Goal: Information Seeking & Learning: Learn about a topic

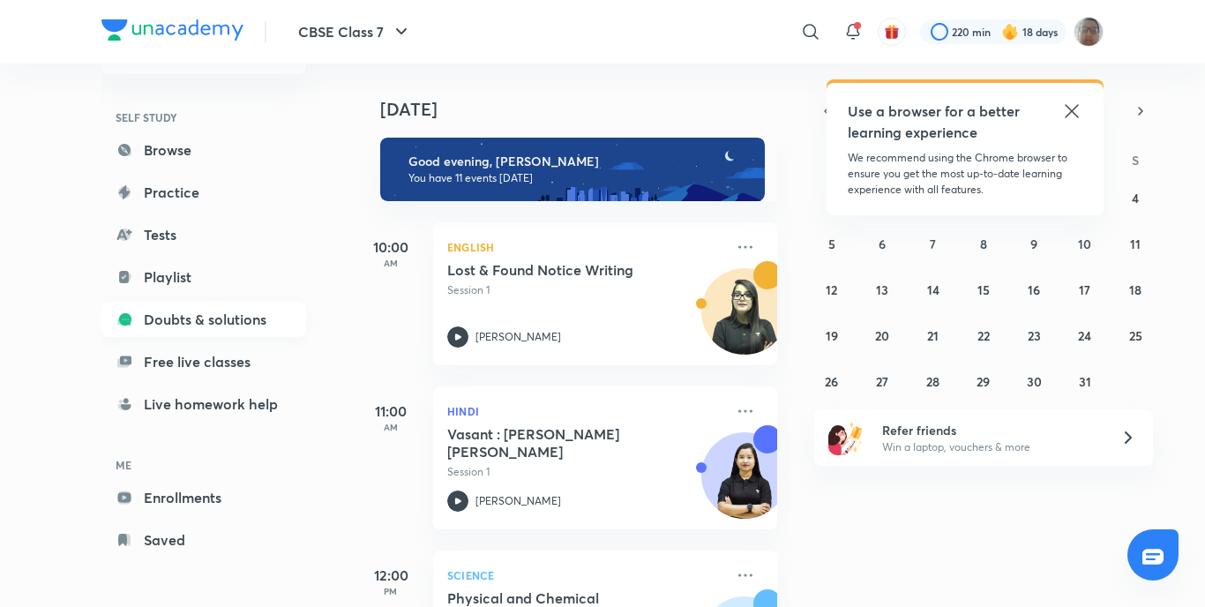
click at [245, 332] on link "Doubts & solutions" at bounding box center [203, 319] width 205 height 35
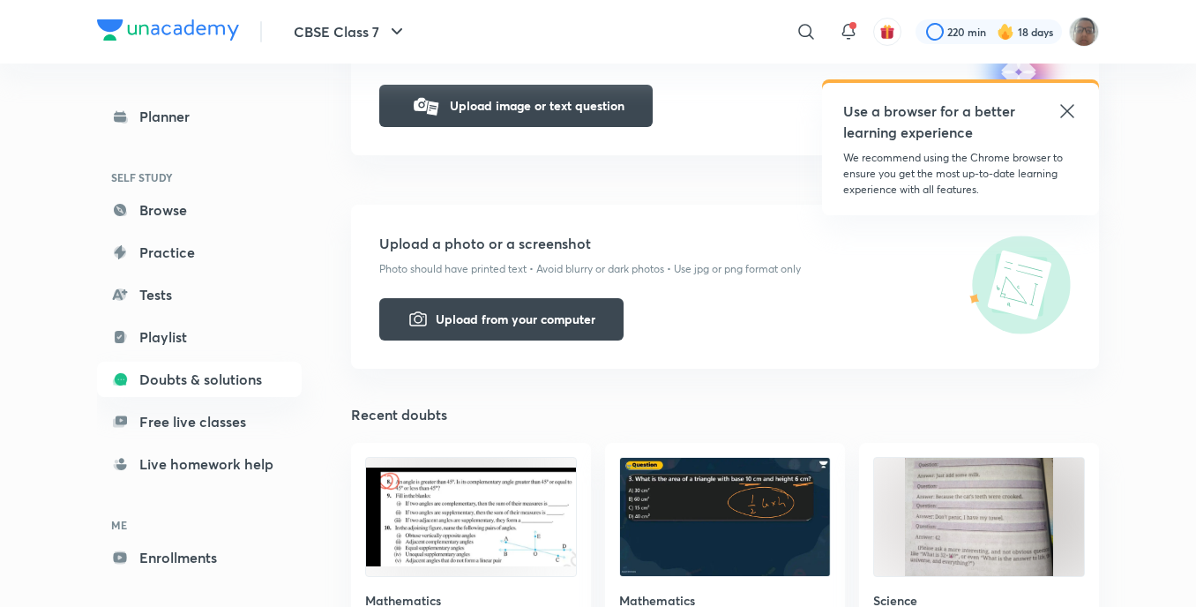
scroll to position [441, 0]
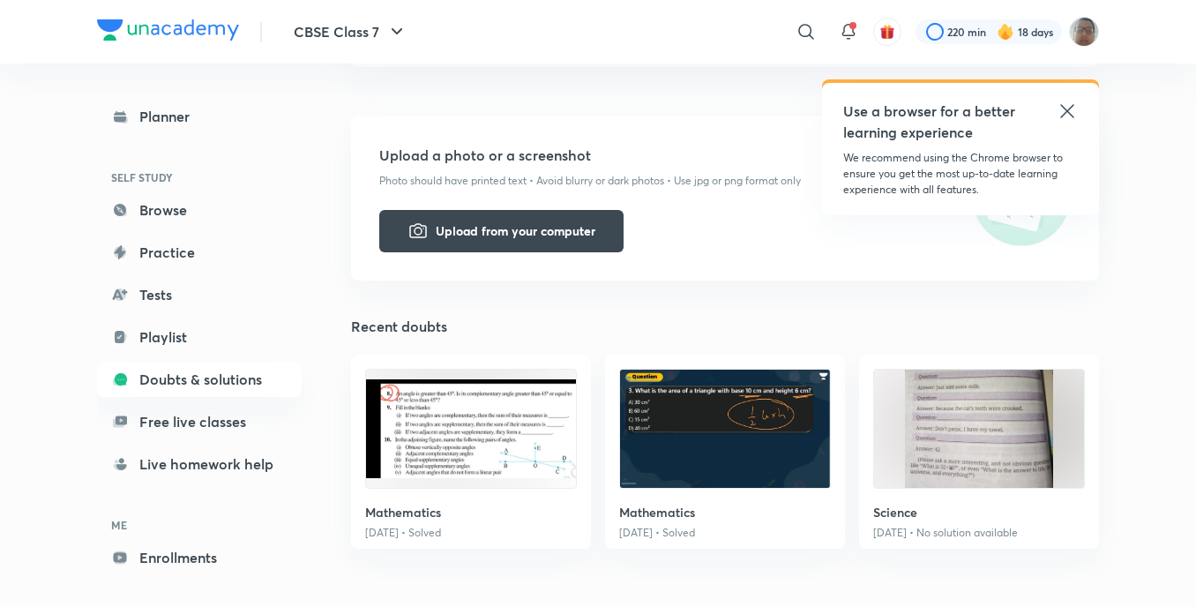
click at [505, 467] on img at bounding box center [471, 429] width 210 height 118
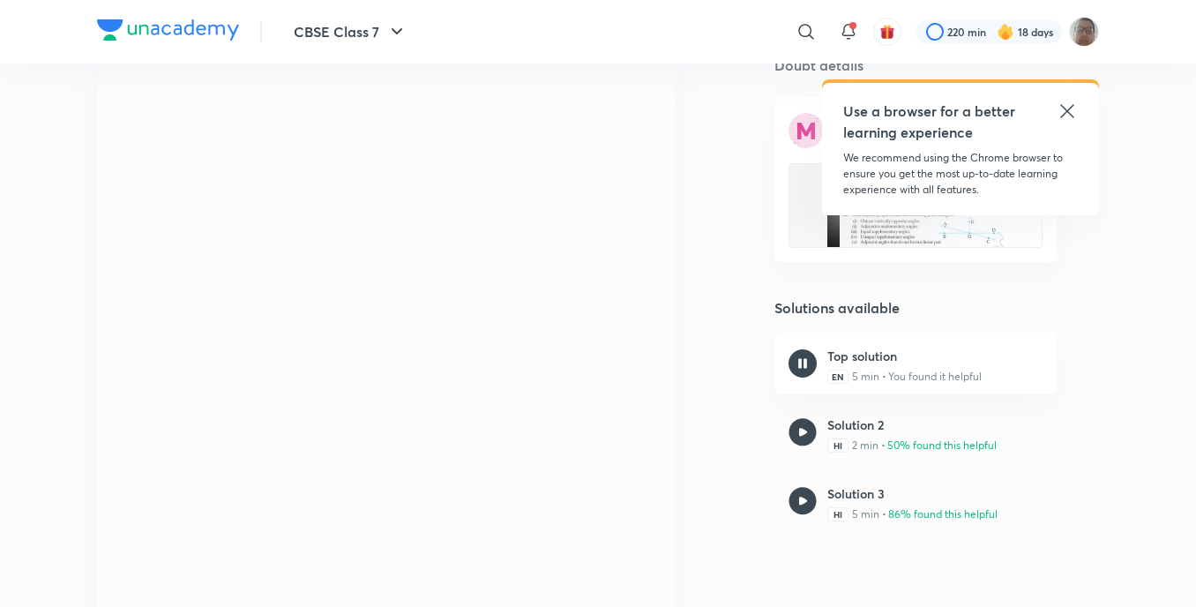
scroll to position [265, 0]
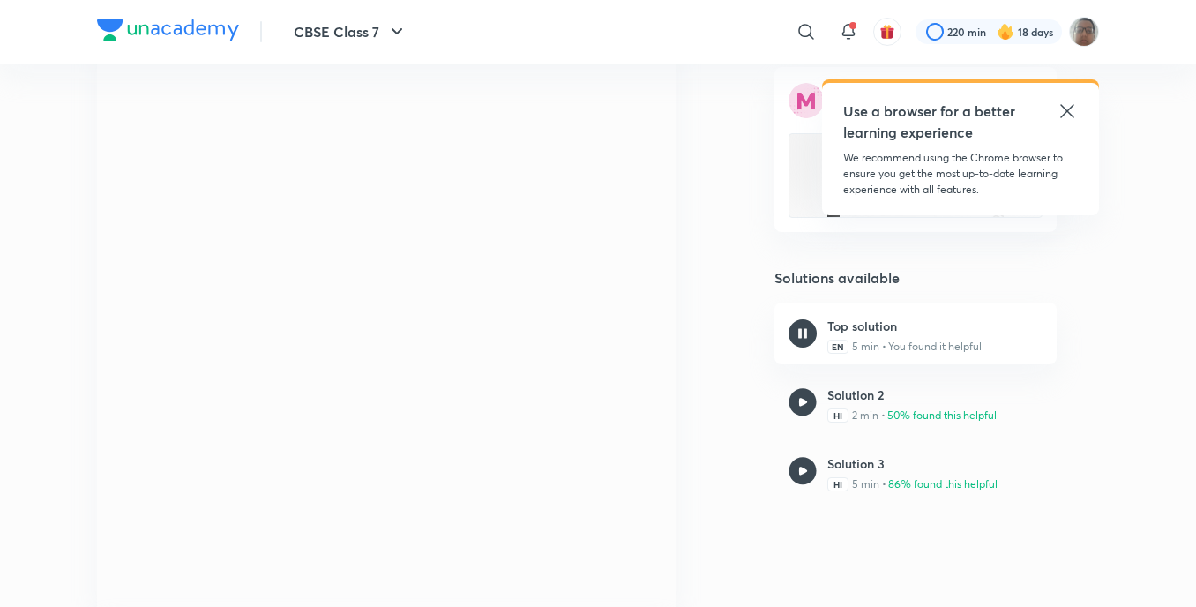
click at [804, 397] on img at bounding box center [803, 402] width 28 height 28
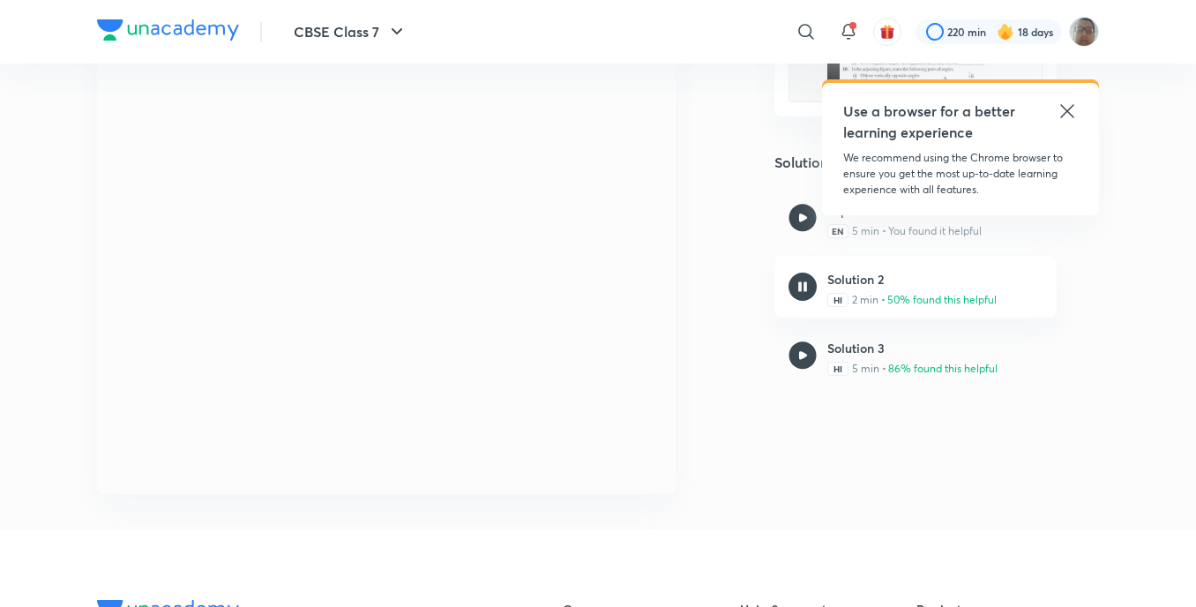
scroll to position [353, 0]
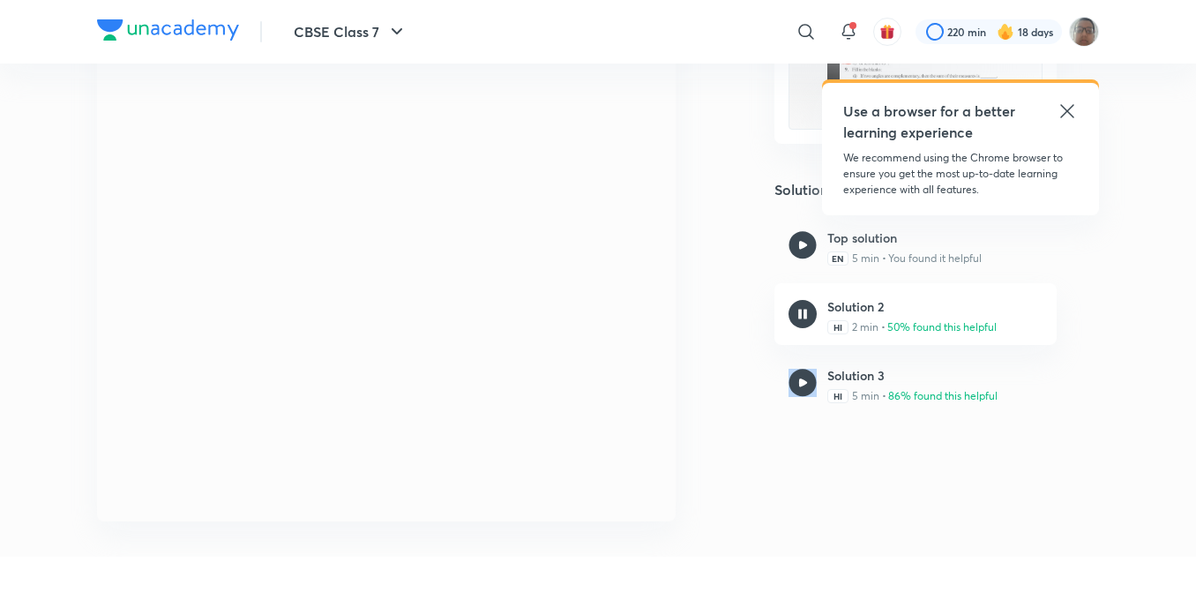
click at [789, 373] on div "Solution 3 HI 5 min • 86% found this helpful" at bounding box center [915, 383] width 282 height 62
click at [1062, 115] on icon at bounding box center [1067, 111] width 21 height 21
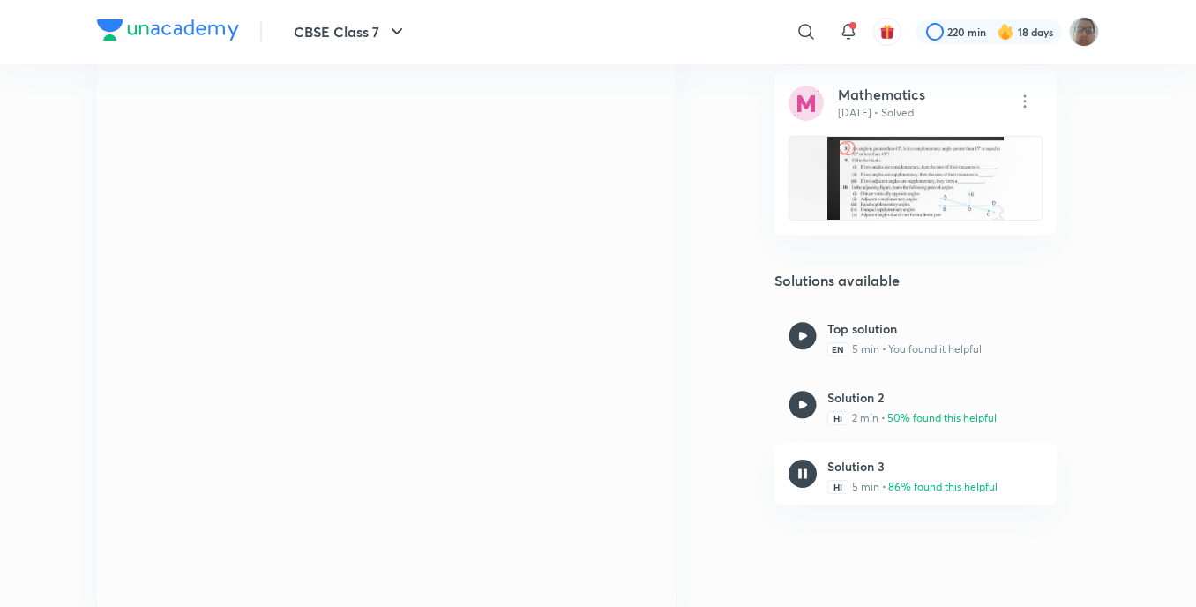
scroll to position [176, 0]
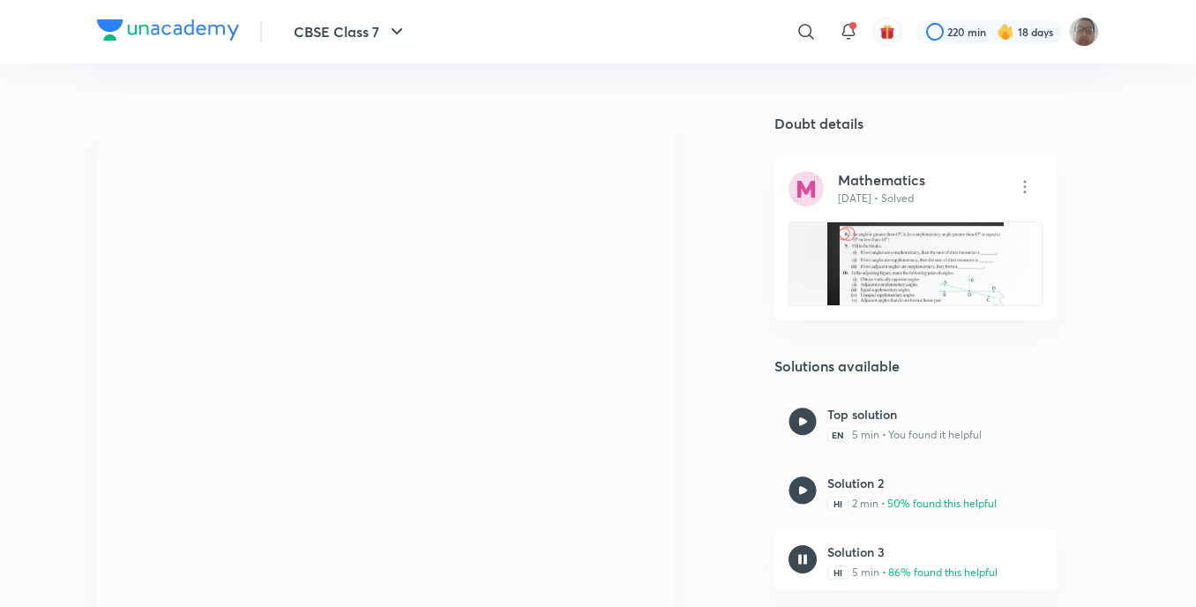
click at [847, 435] on span "EN" at bounding box center [837, 435] width 21 height 14
click at [807, 427] on img at bounding box center [803, 421] width 28 height 28
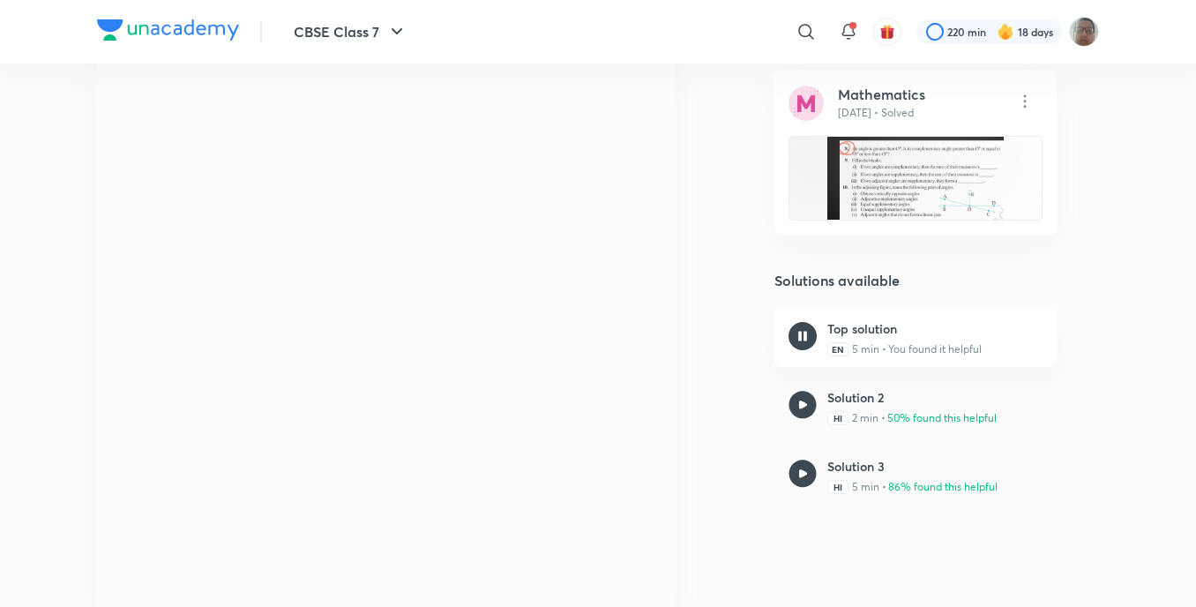
scroll to position [178, 0]
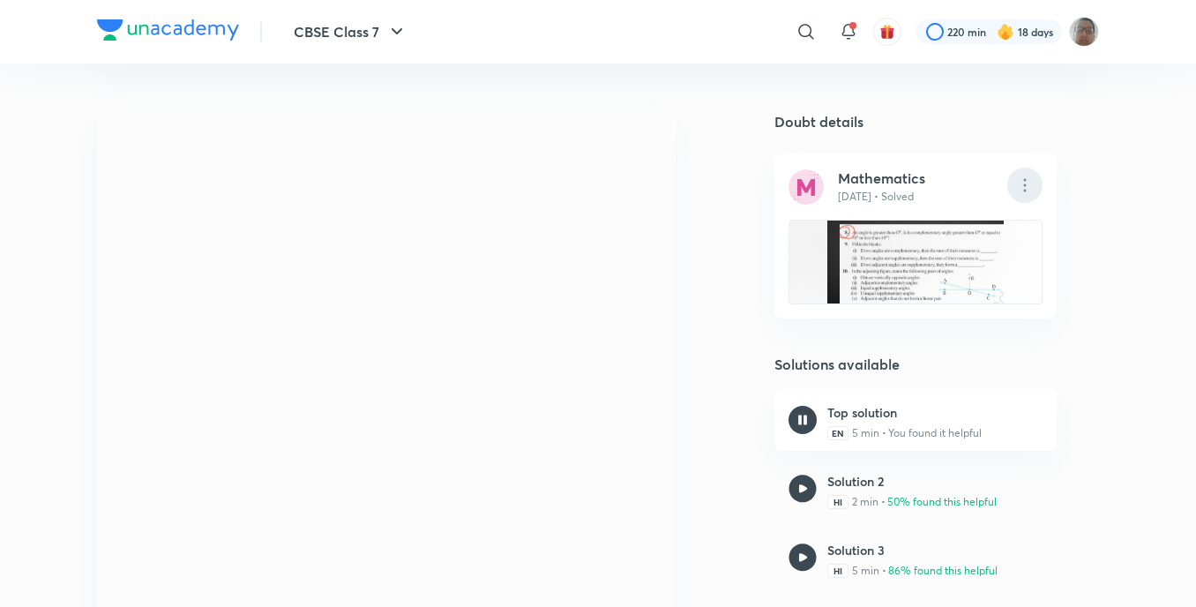
click at [1034, 182] on img at bounding box center [1024, 185] width 35 height 35
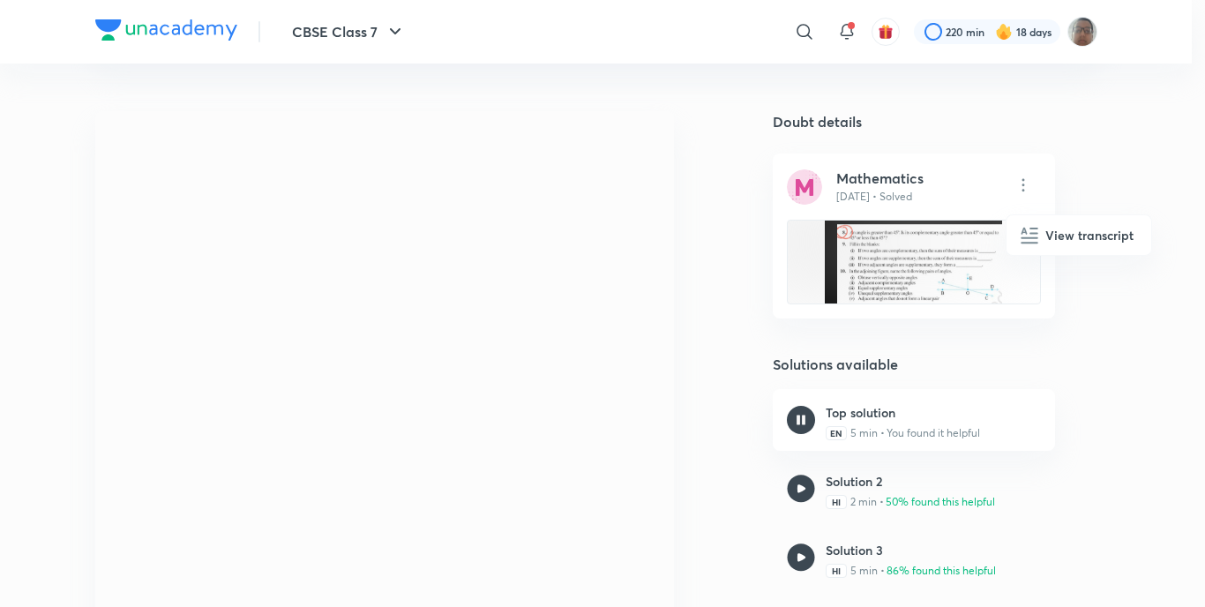
click at [1101, 239] on h6 "View transcript" at bounding box center [1089, 235] width 88 height 19
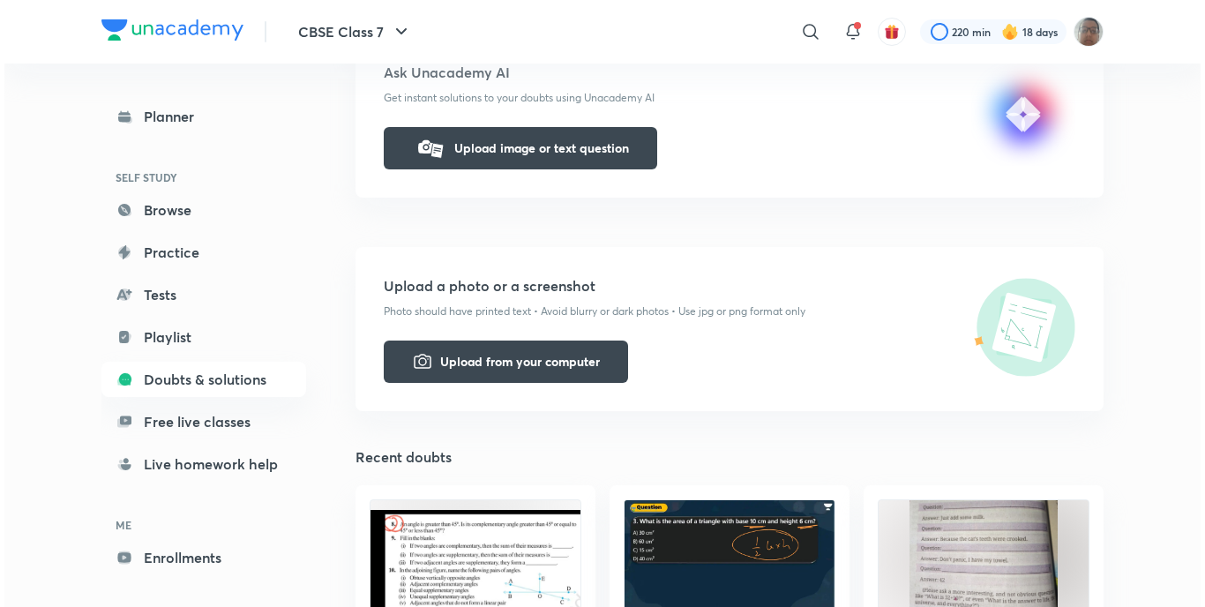
scroll to position [353, 0]
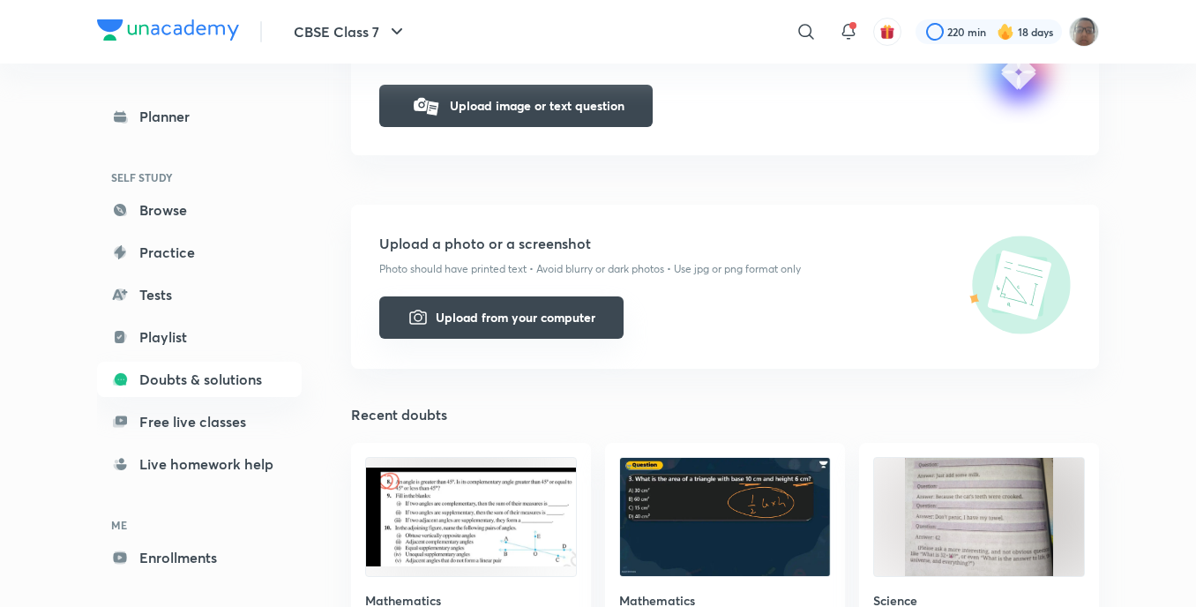
click at [555, 325] on button "Upload from your computer" at bounding box center [501, 317] width 244 height 42
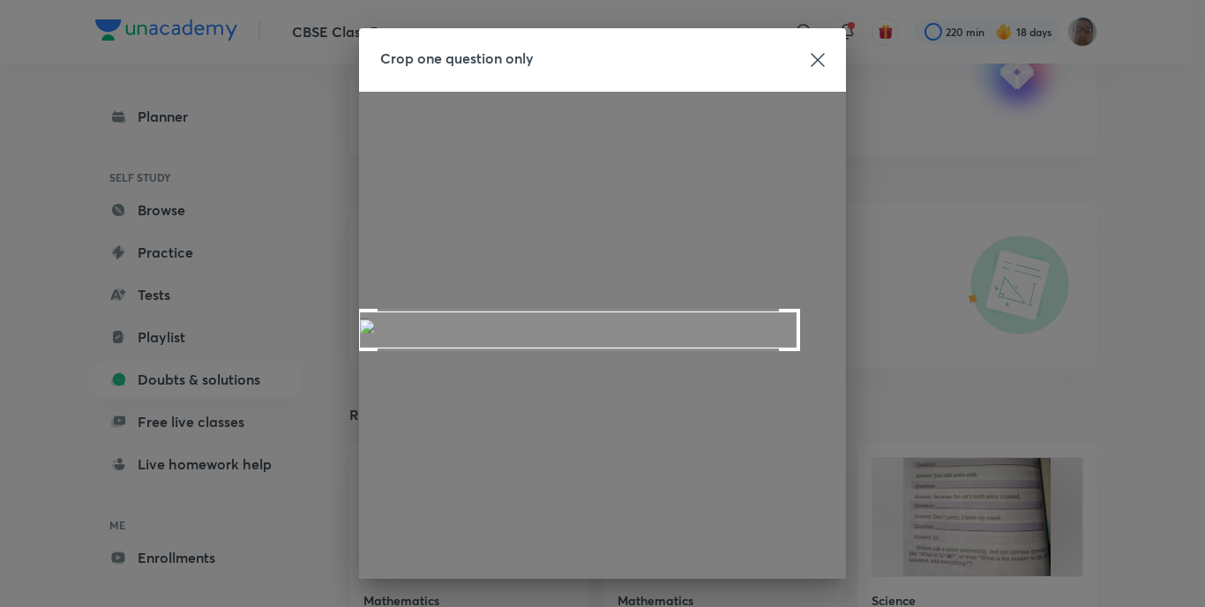
click at [350, 311] on div "Crop one question only Rotate Next" at bounding box center [602, 303] width 1205 height 607
click at [855, 354] on div "Crop one question only Rotate Next" at bounding box center [602, 303] width 1205 height 607
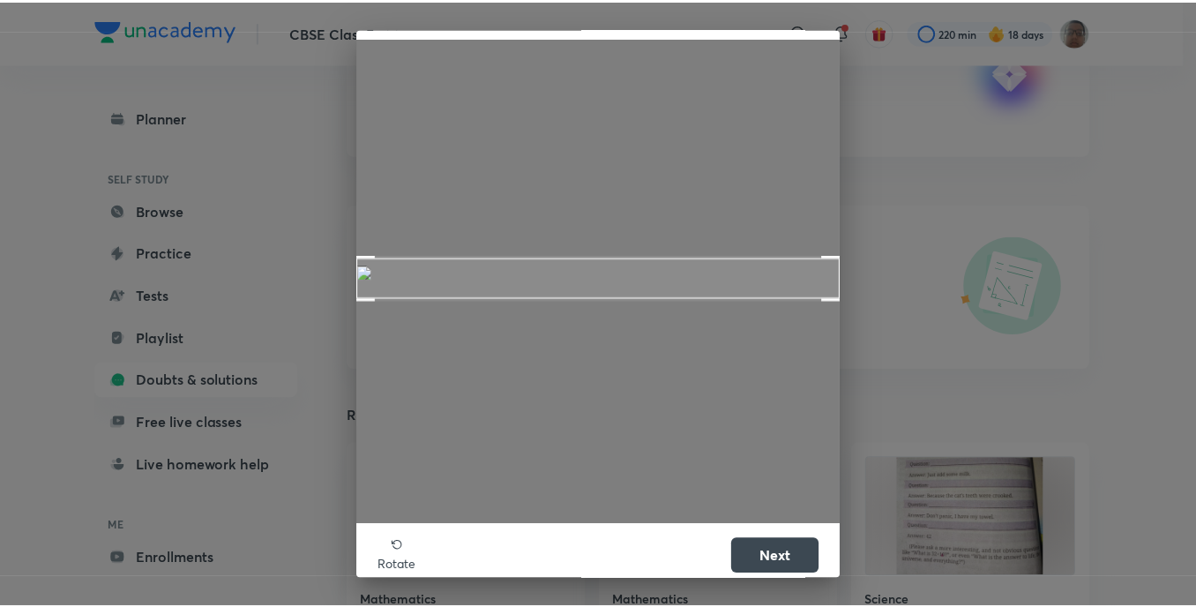
scroll to position [77, 0]
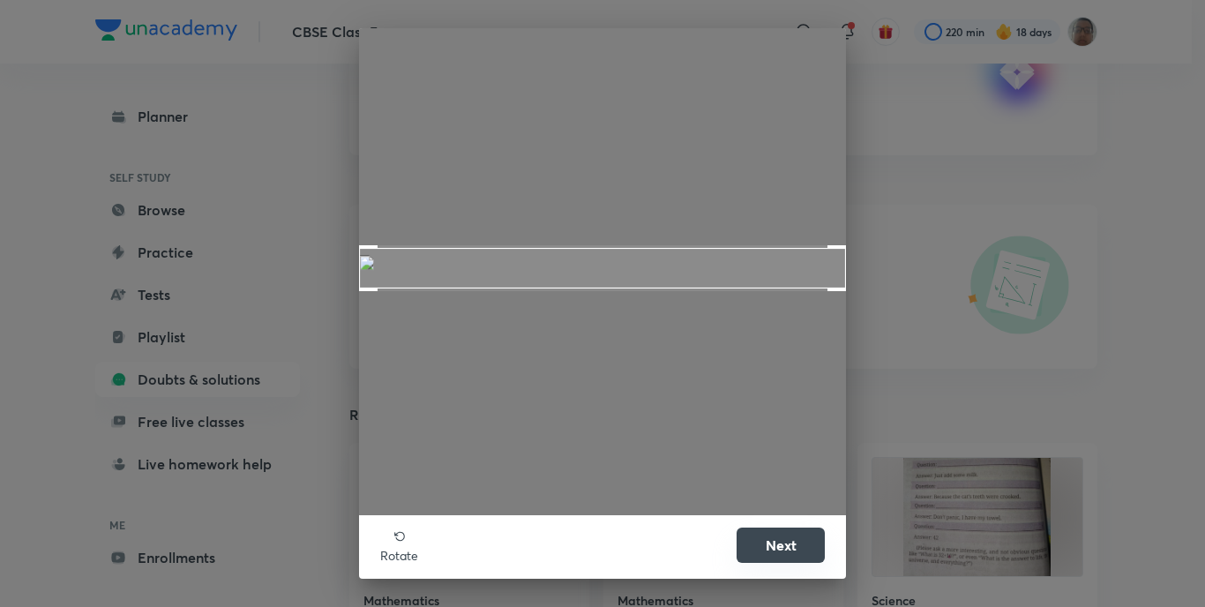
click at [796, 529] on button "Next" at bounding box center [780, 544] width 88 height 35
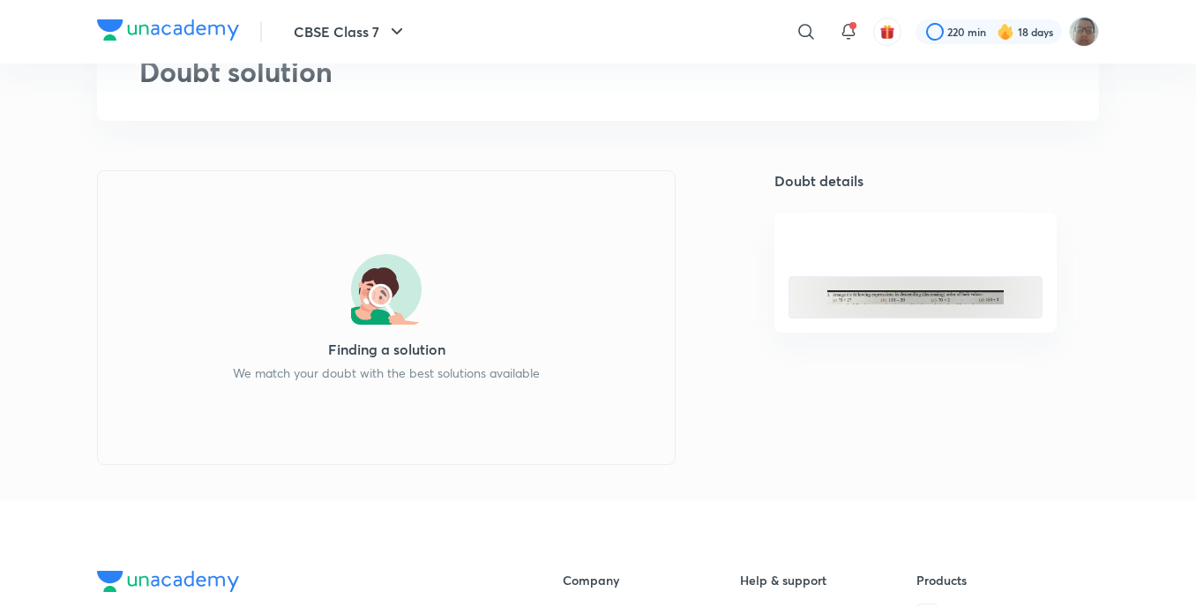
scroll to position [88, 0]
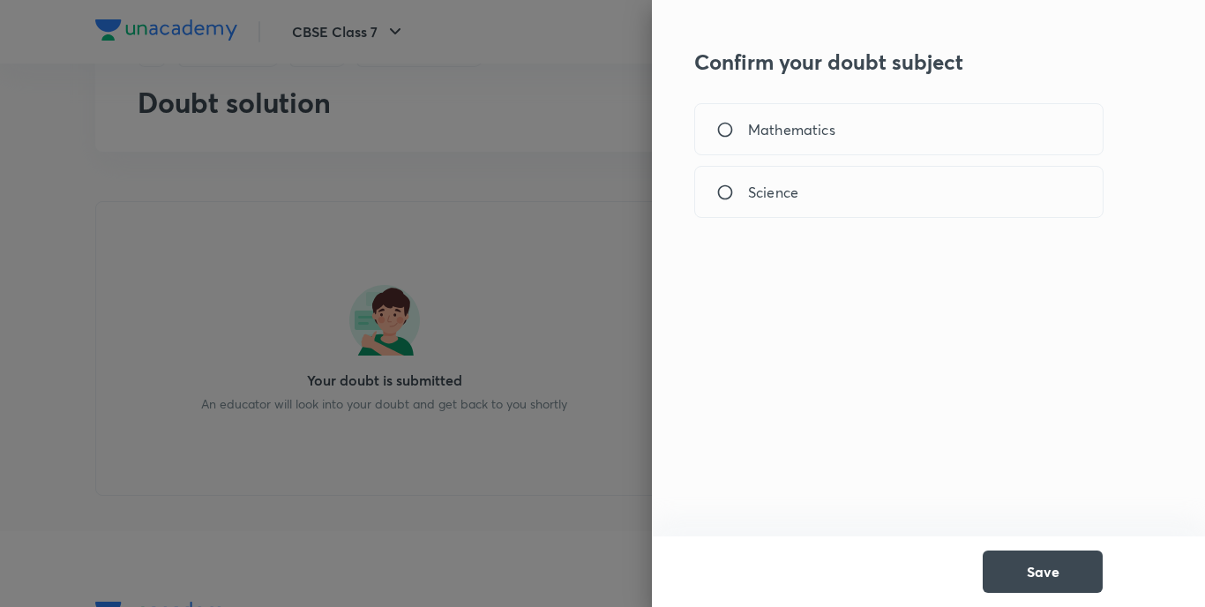
click at [732, 144] on div "Mathematics" at bounding box center [898, 129] width 409 height 52
radio input "true"
click at [1028, 568] on button "Save" at bounding box center [1043, 570] width 120 height 42
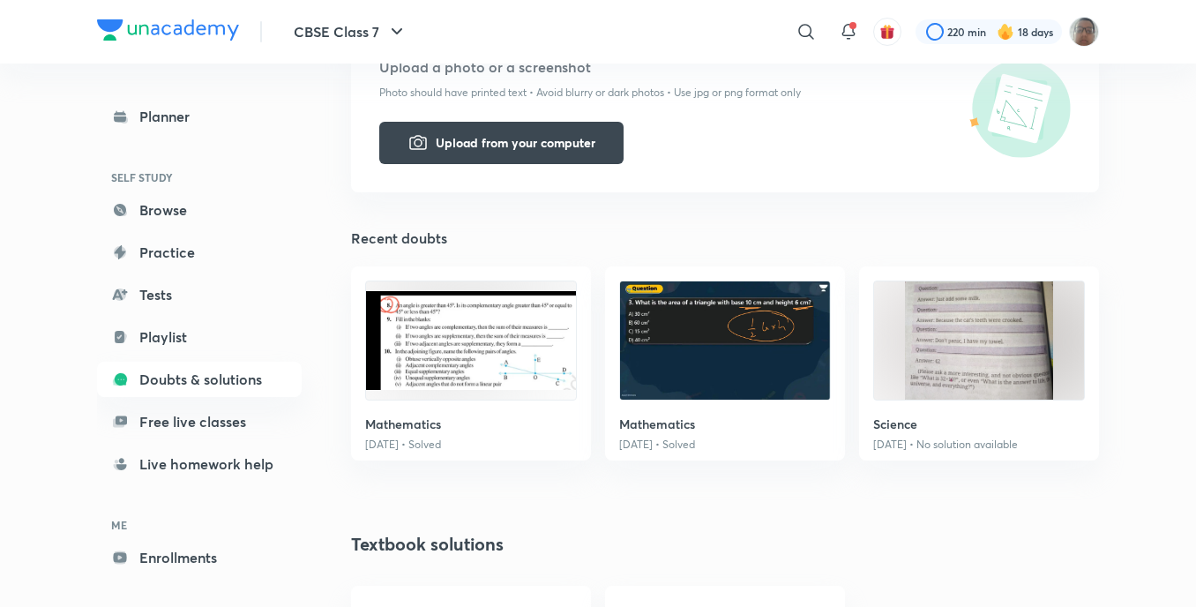
scroll to position [617, 0]
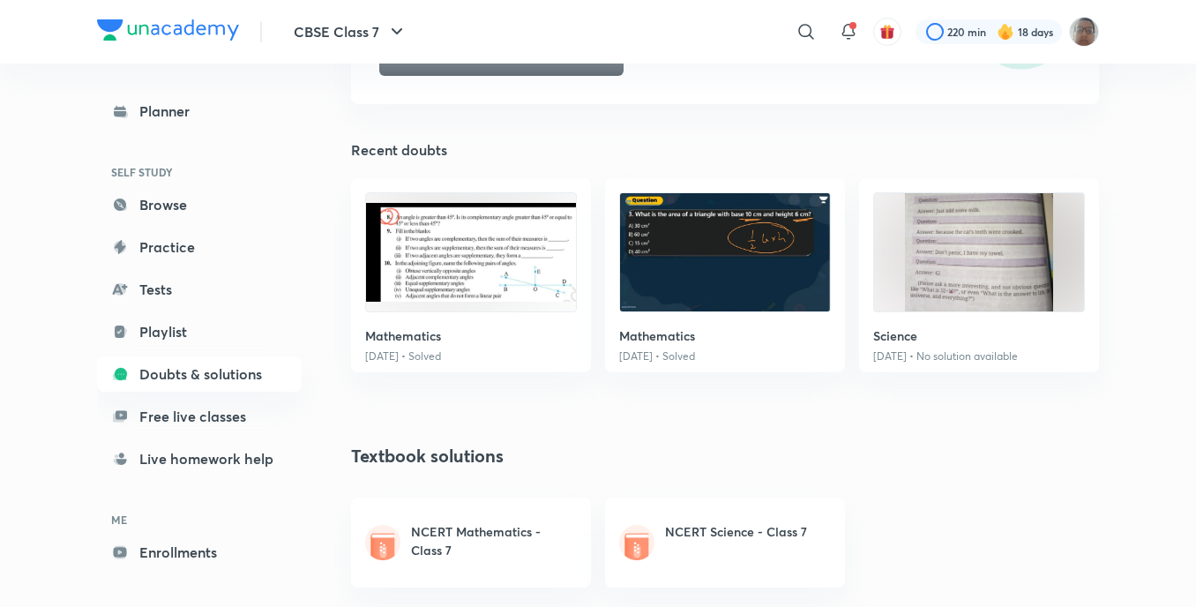
click at [503, 317] on div "Mathematics 3 Oct • Solved" at bounding box center [471, 275] width 240 height 194
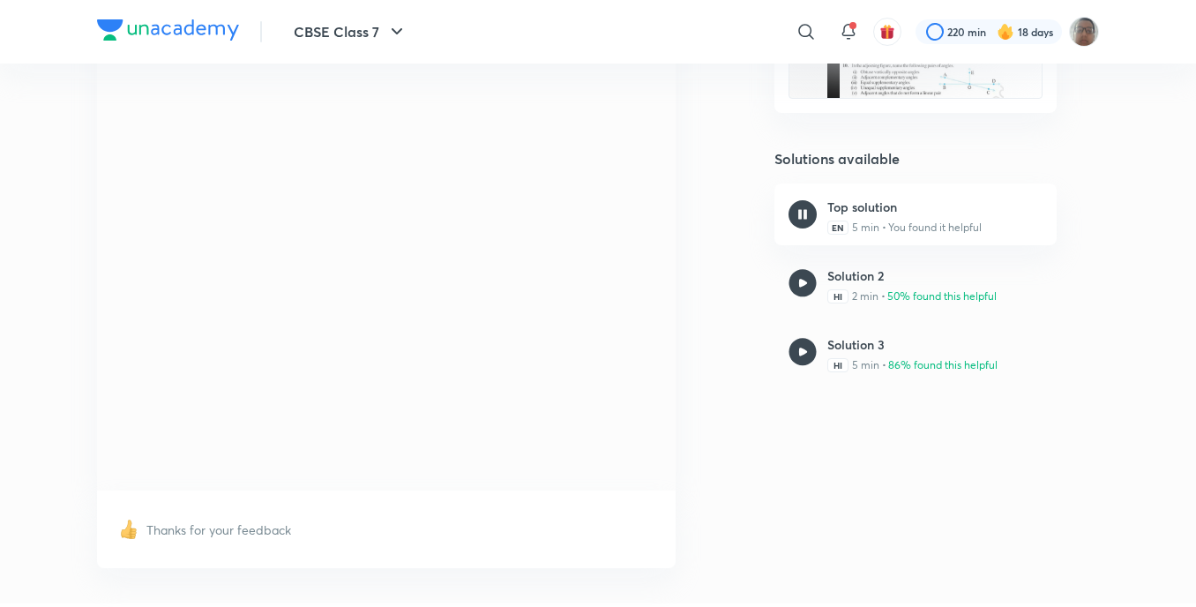
scroll to position [265, 0]
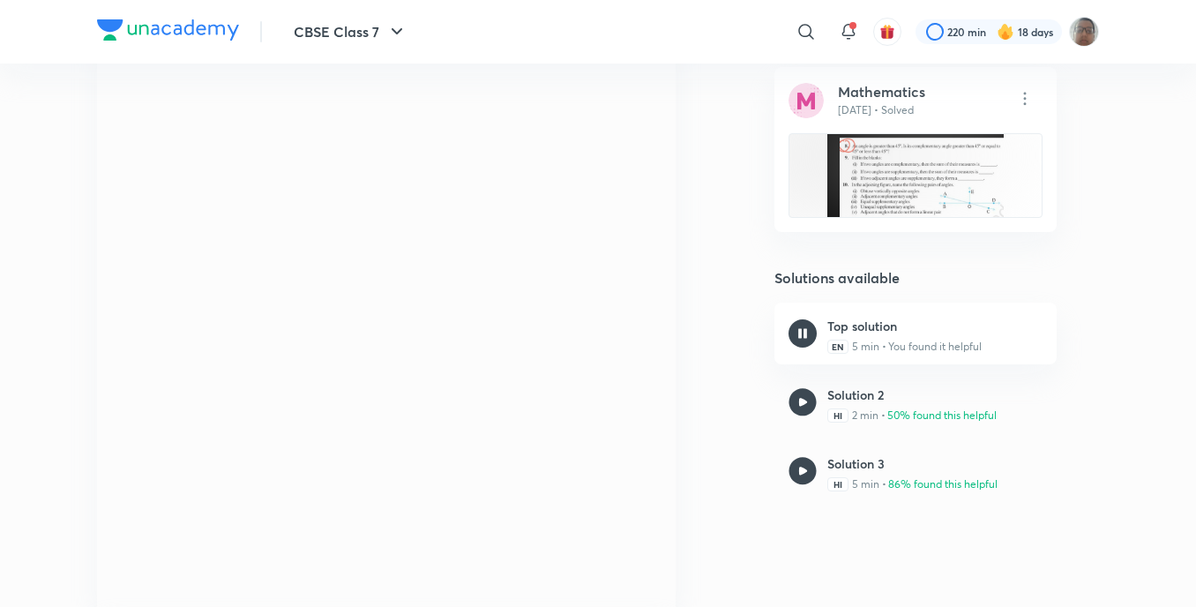
click at [830, 422] on div "HI 2 min • 50% found this helpful" at bounding box center [911, 415] width 169 height 16
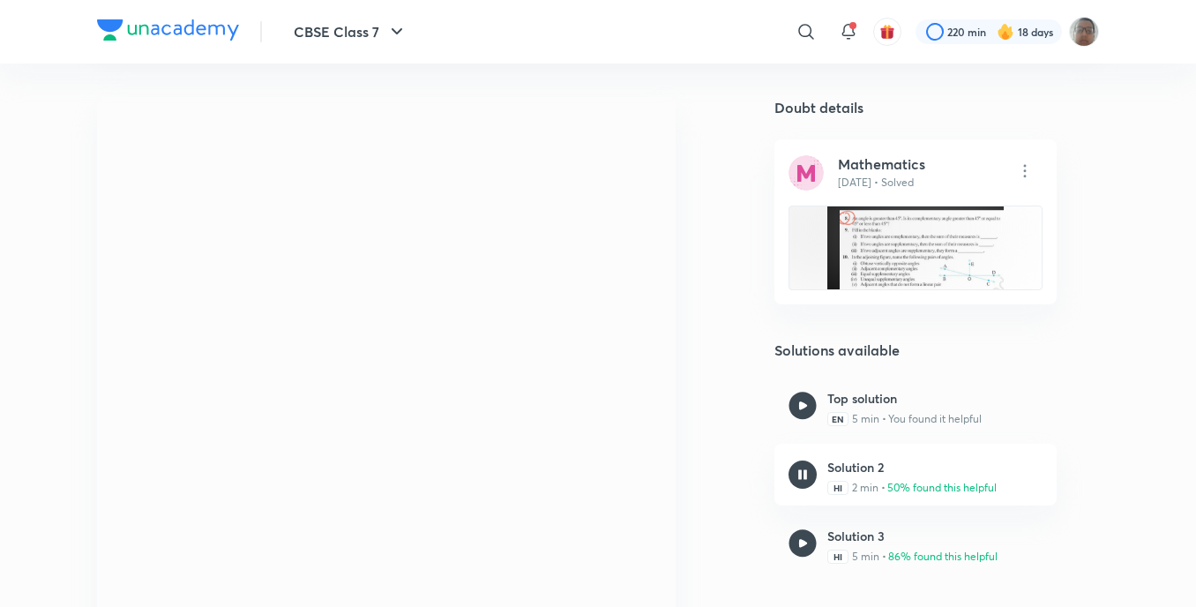
scroll to position [176, 0]
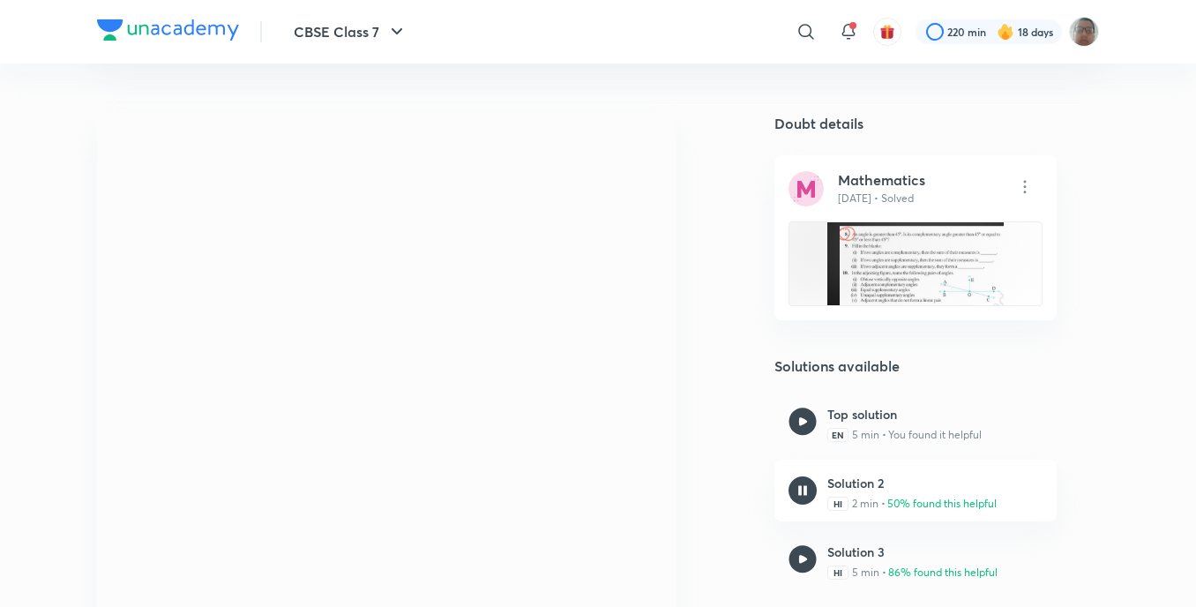
click at [789, 557] on img at bounding box center [803, 559] width 28 height 28
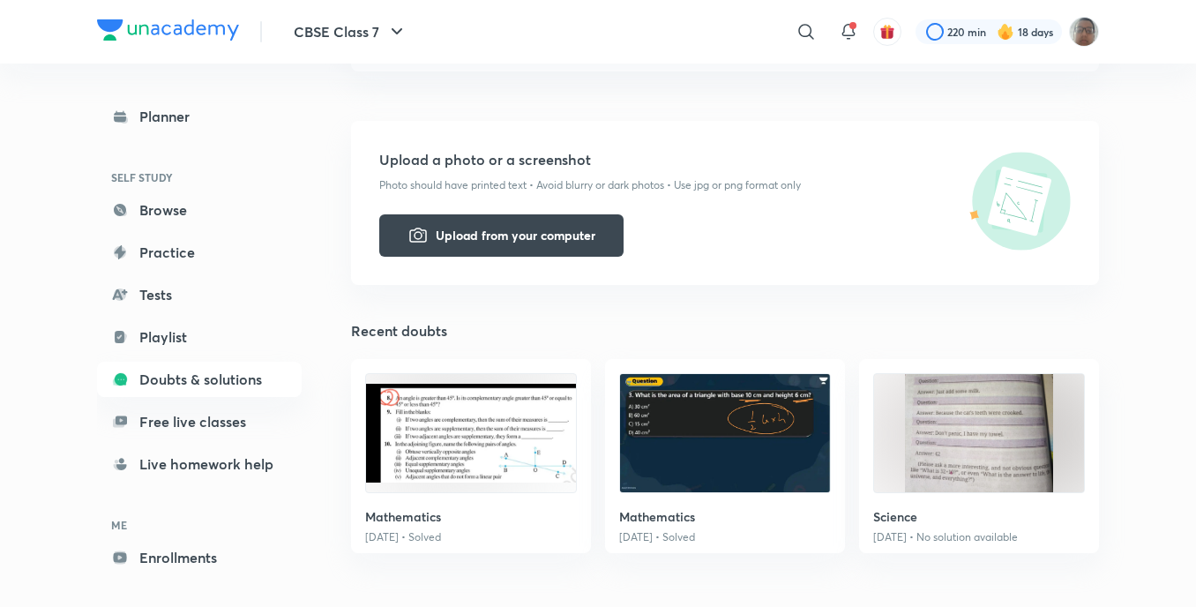
scroll to position [441, 0]
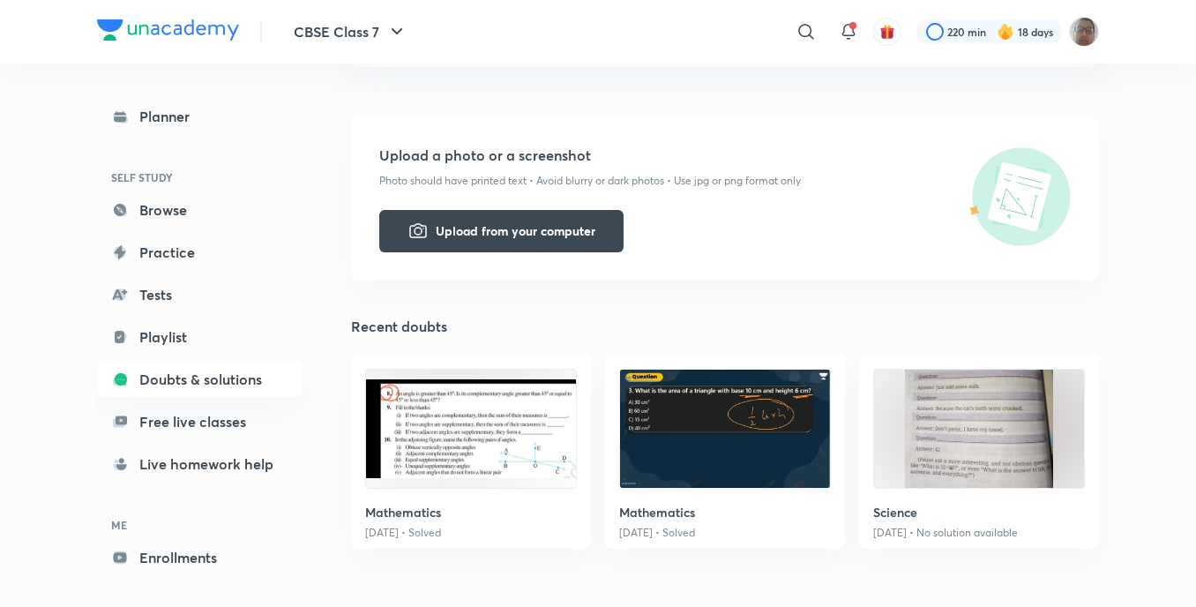
click at [776, 394] on img at bounding box center [725, 429] width 210 height 118
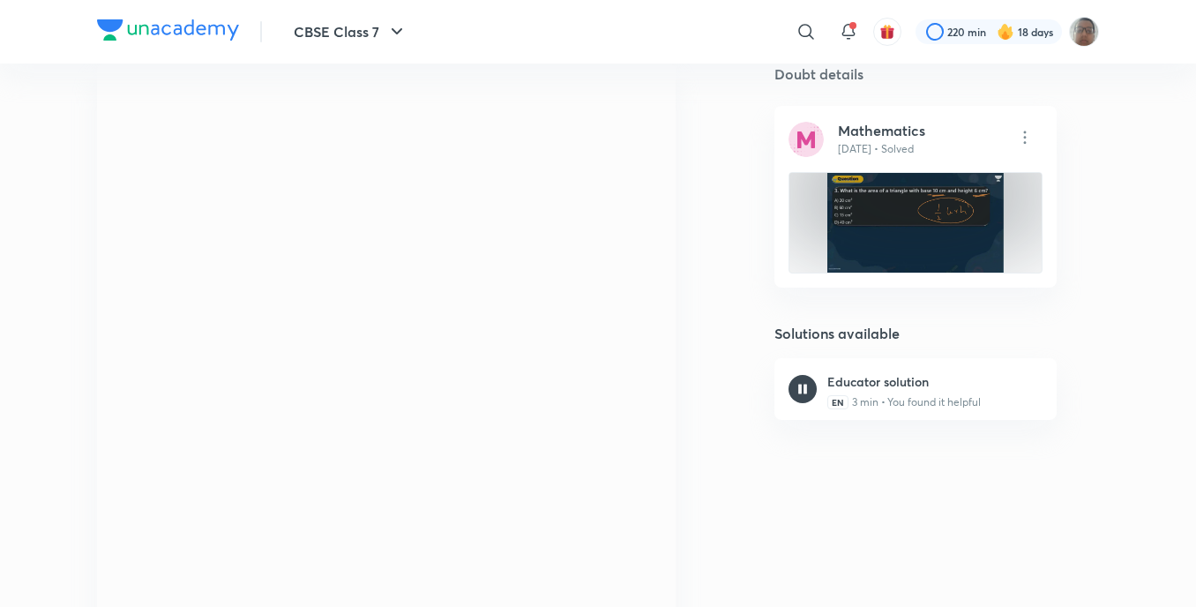
scroll to position [265, 0]
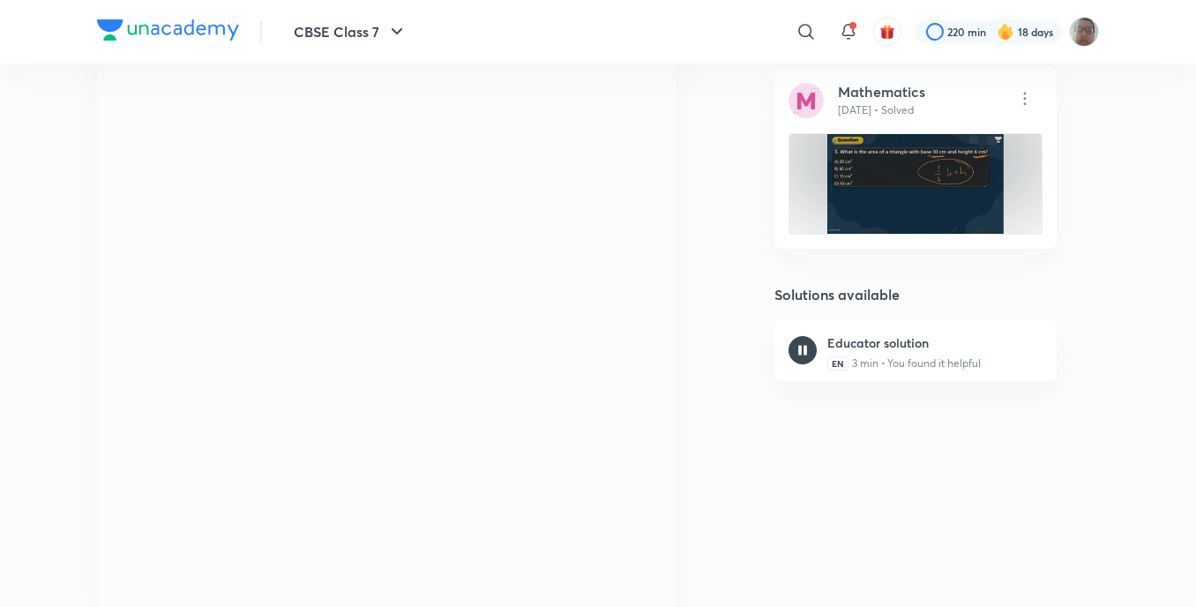
click at [720, 498] on div "CBSE Class 7 Plus Doubts & solutions Doubt solution Thanks for your feedback Do…" at bounding box center [598, 260] width 1002 height 853
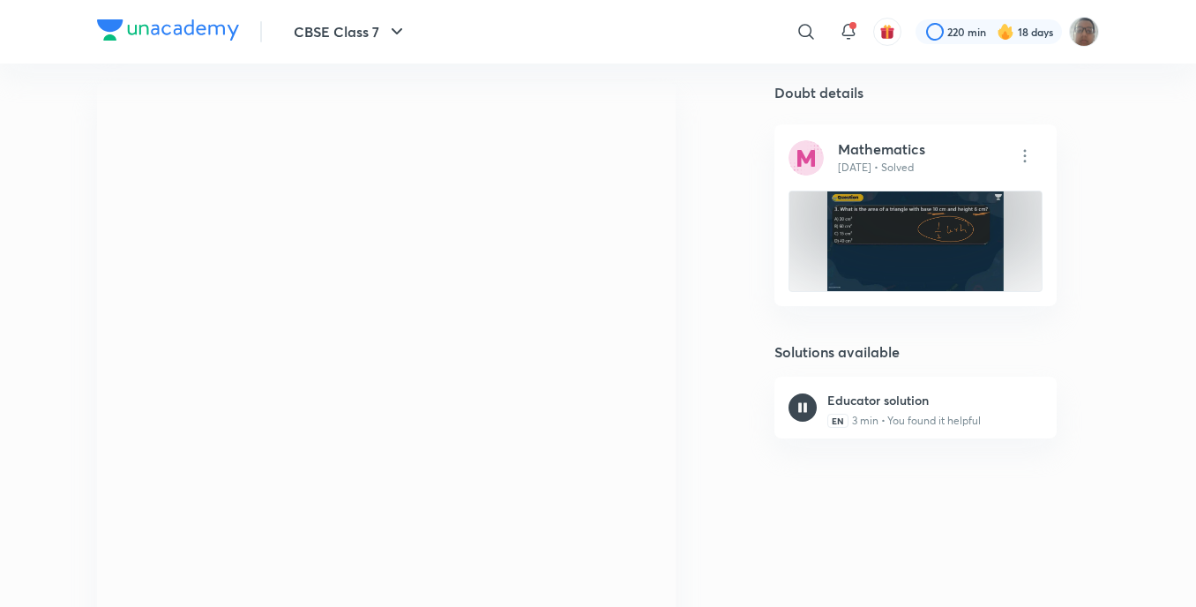
scroll to position [176, 0]
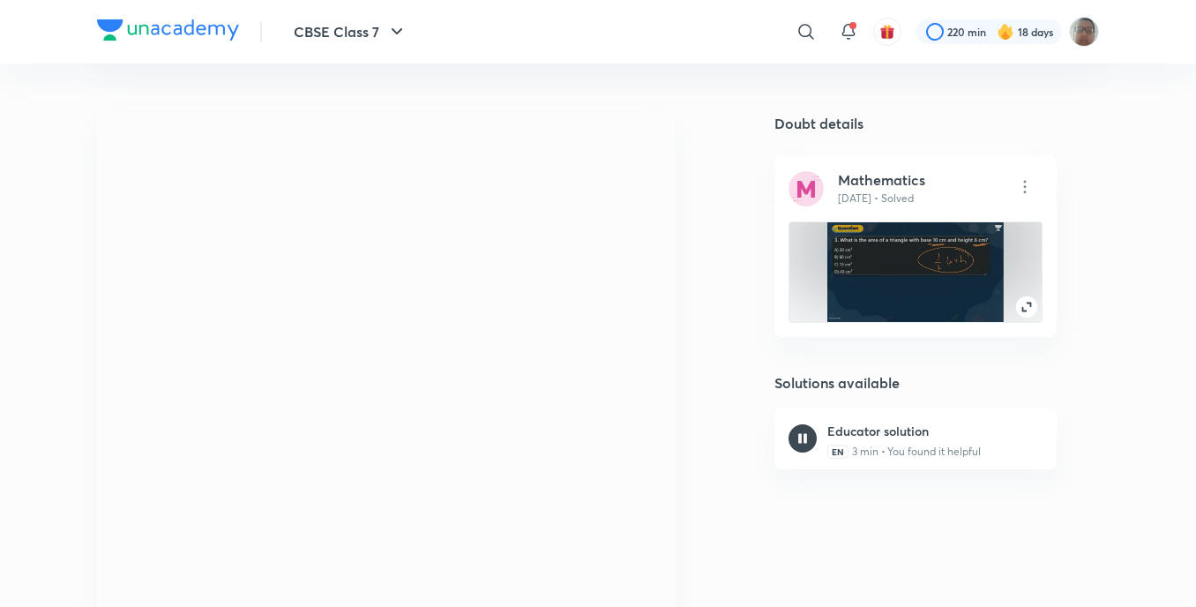
click at [849, 297] on img at bounding box center [915, 271] width 176 height 99
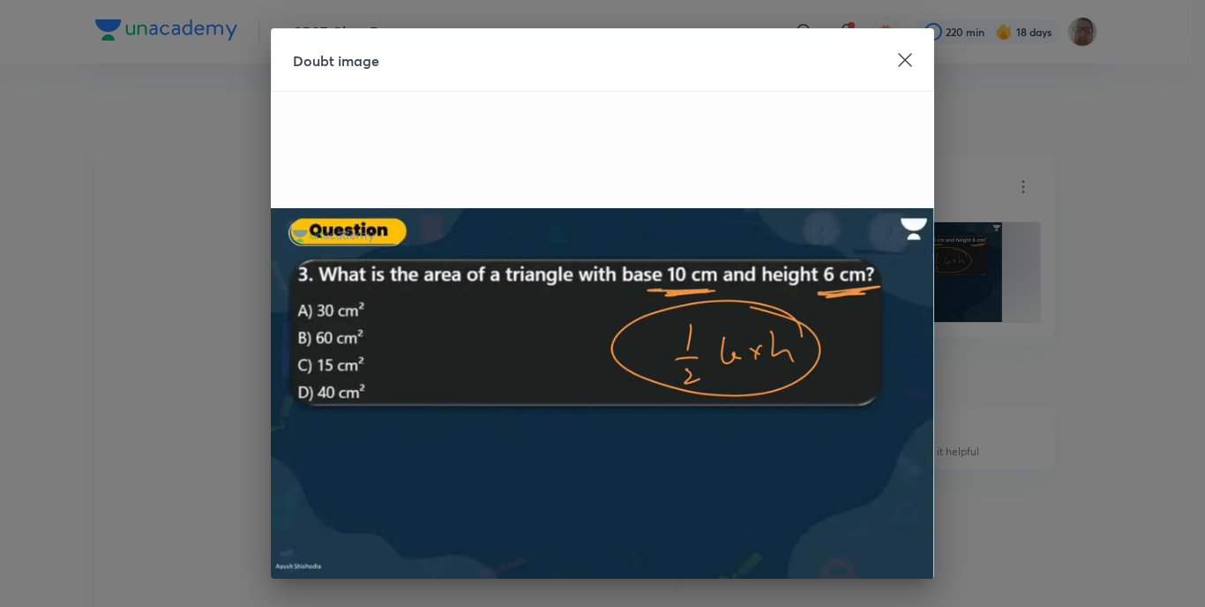
click at [906, 47] on div "Doubt image" at bounding box center [602, 60] width 663 height 64
click at [898, 53] on div at bounding box center [905, 59] width 14 height 19
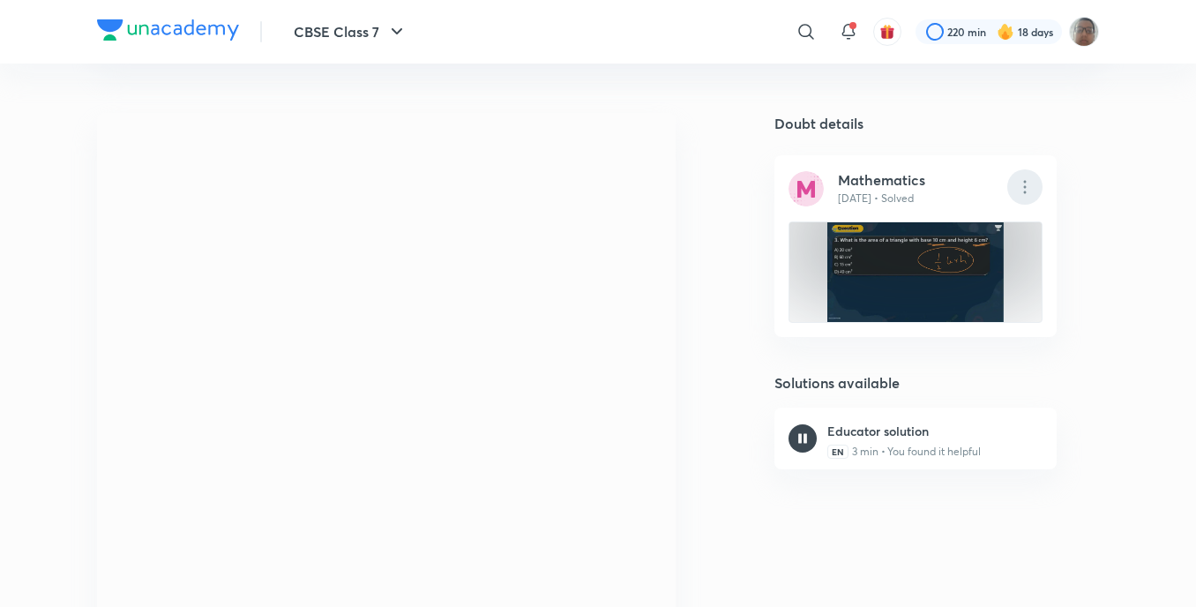
click at [1036, 206] on div at bounding box center [1024, 188] width 35 height 38
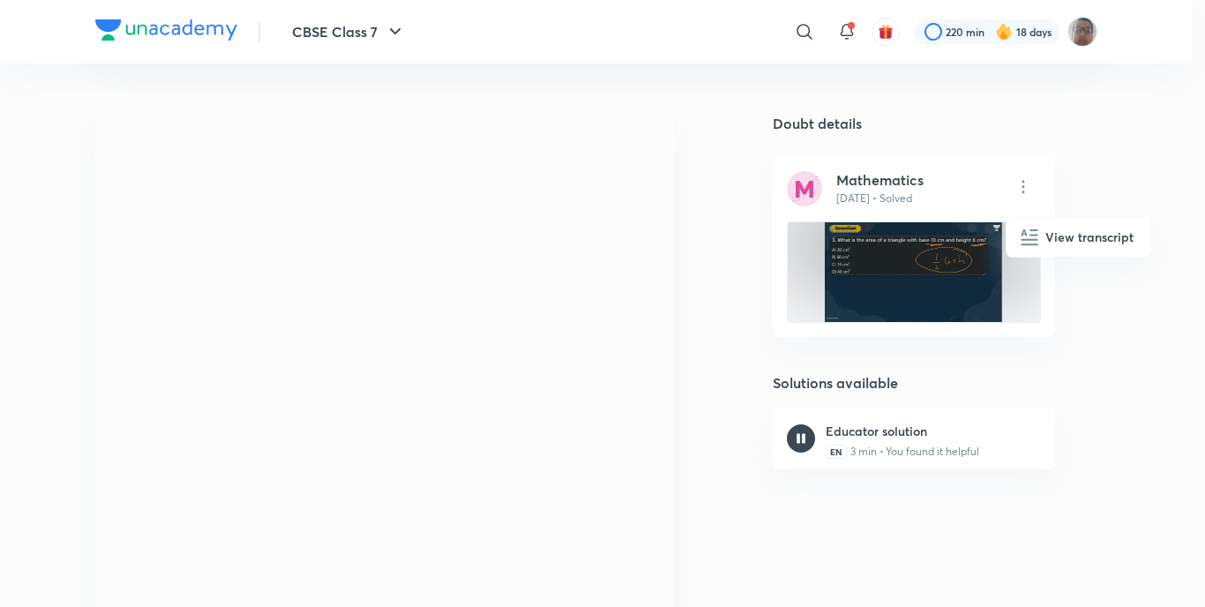
drag, startPoint x: 920, startPoint y: 273, endPoint x: 901, endPoint y: 281, distance: 20.5
click at [919, 273] on div at bounding box center [602, 303] width 1205 height 607
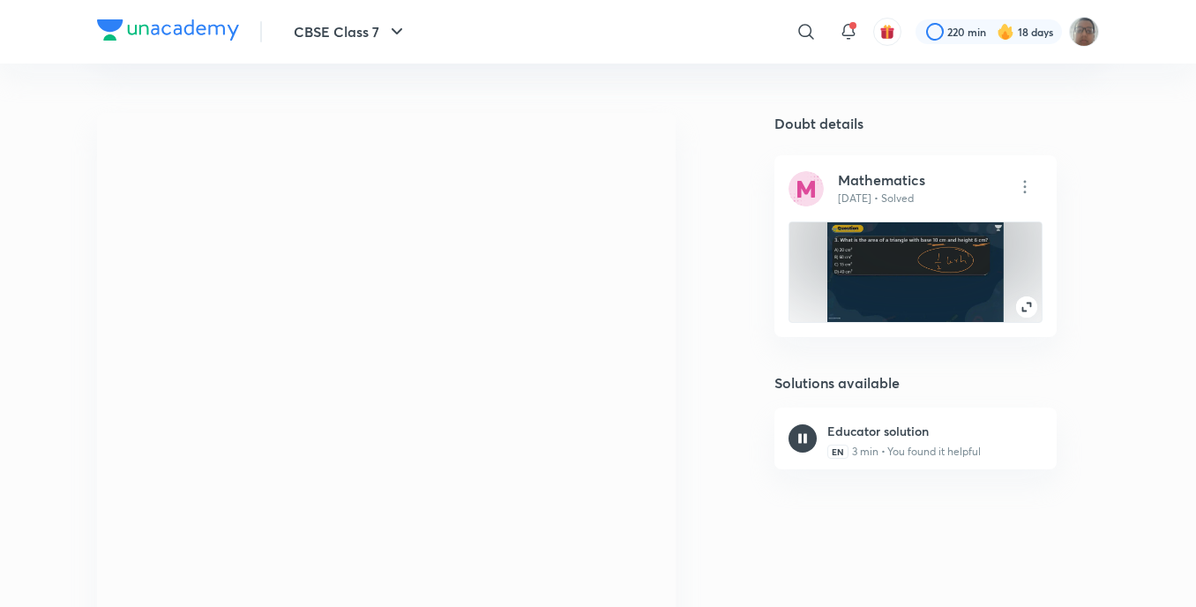
click at [886, 281] on img at bounding box center [915, 271] width 176 height 99
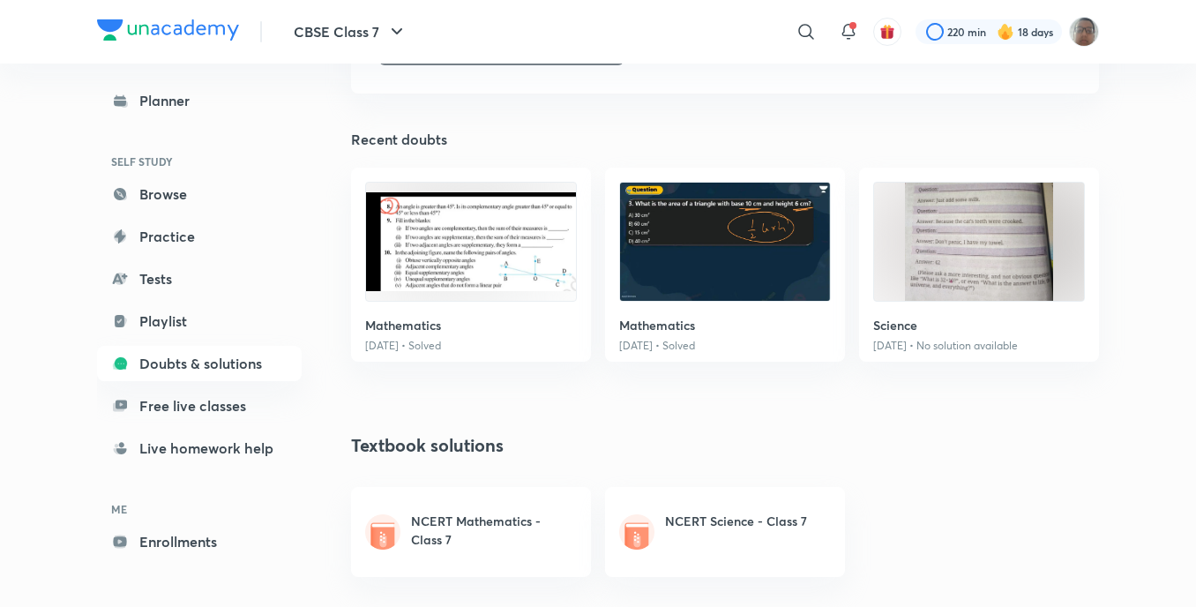
scroll to position [630, 0]
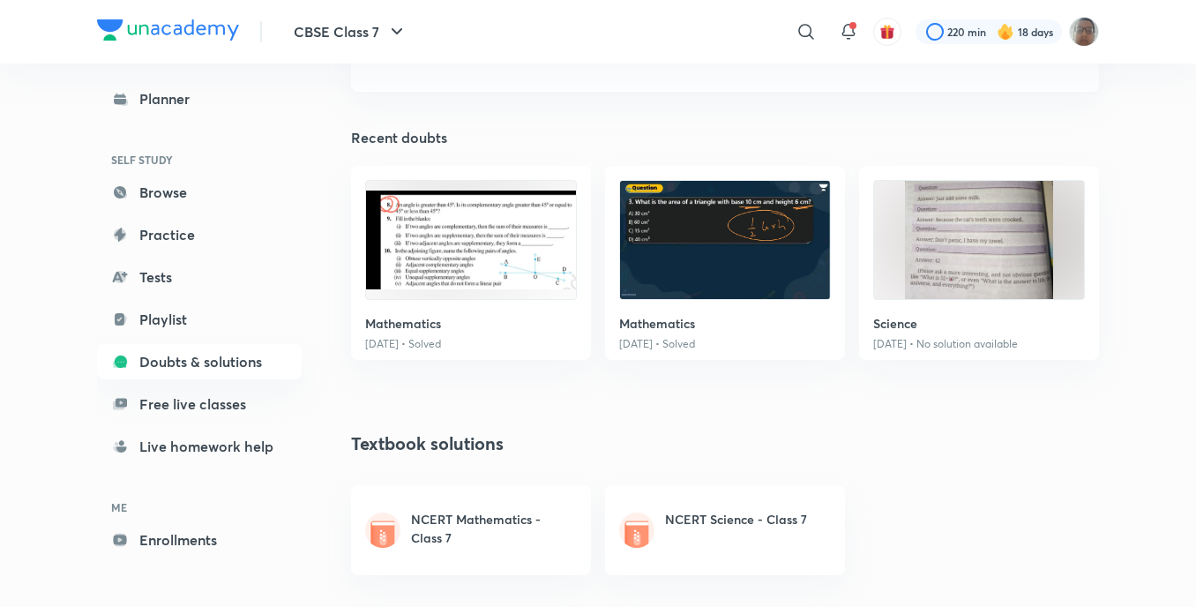
click at [475, 524] on h6 "NCERT Mathematics - Class 7" at bounding box center [488, 528] width 155 height 37
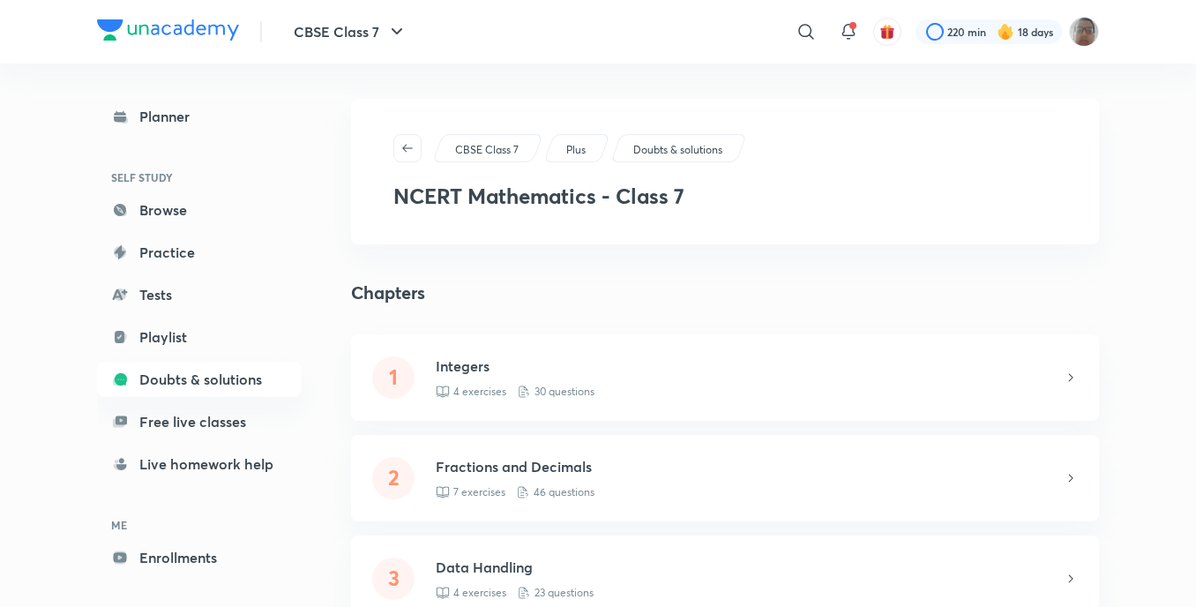
drag, startPoint x: 508, startPoint y: 299, endPoint x: 594, endPoint y: 243, distance: 103.2
click at [598, 239] on div "CBSE Class 7 Plus Doubts & solutions NCERT Mathematics - Class 7" at bounding box center [725, 172] width 748 height 146
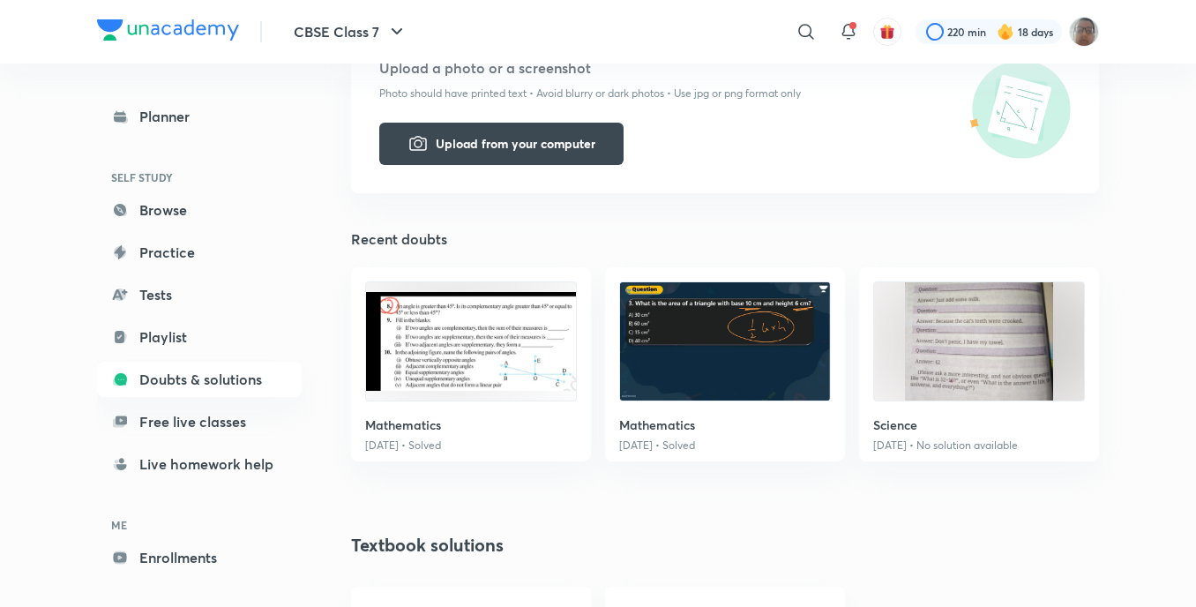
scroll to position [529, 0]
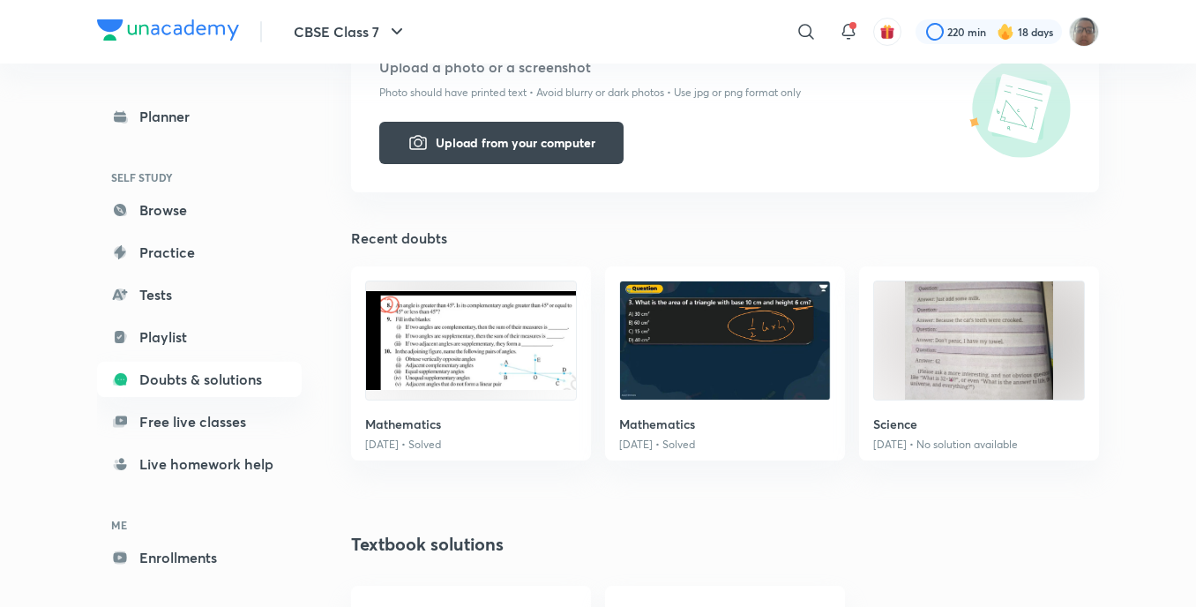
click at [476, 426] on h6 "Mathematics" at bounding box center [471, 424] width 212 height 19
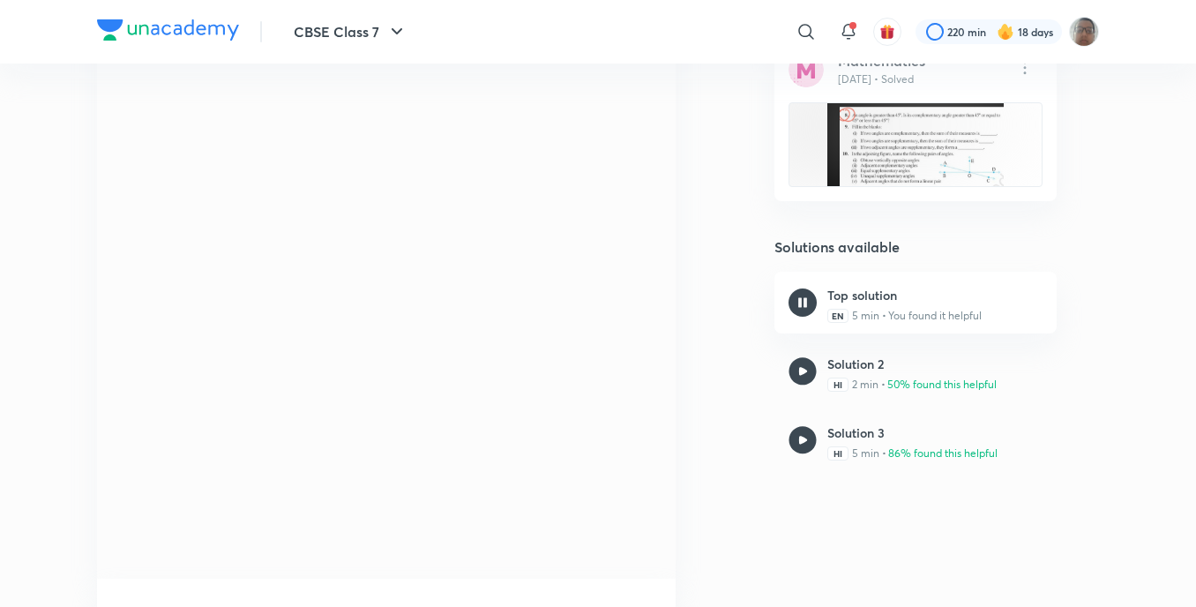
scroll to position [265, 0]
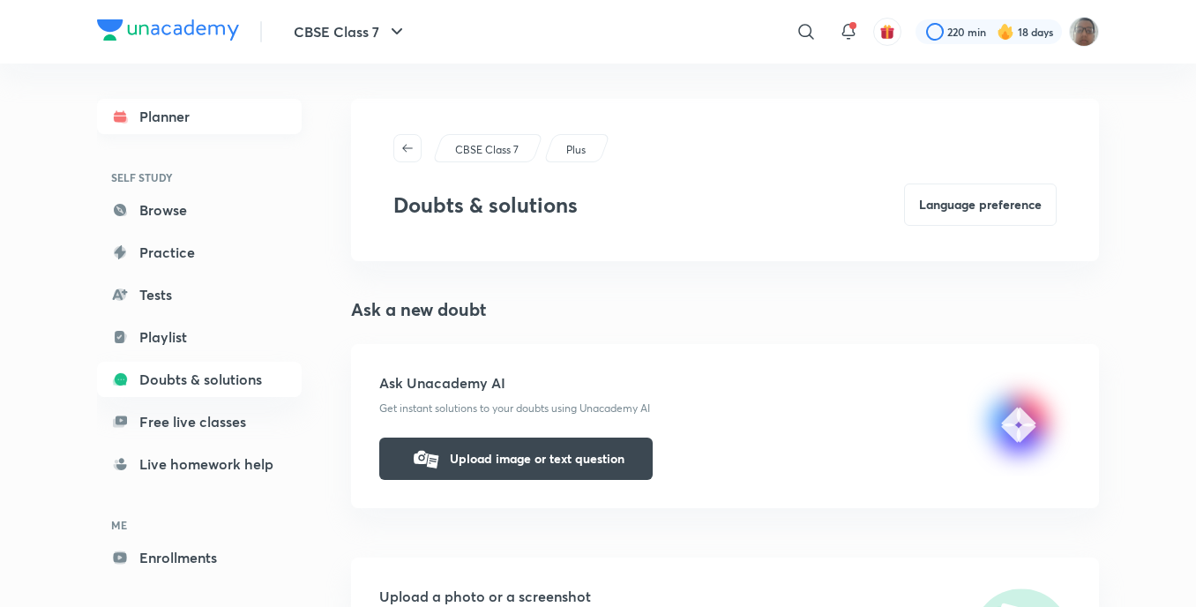
click at [172, 104] on link "Planner" at bounding box center [199, 116] width 205 height 35
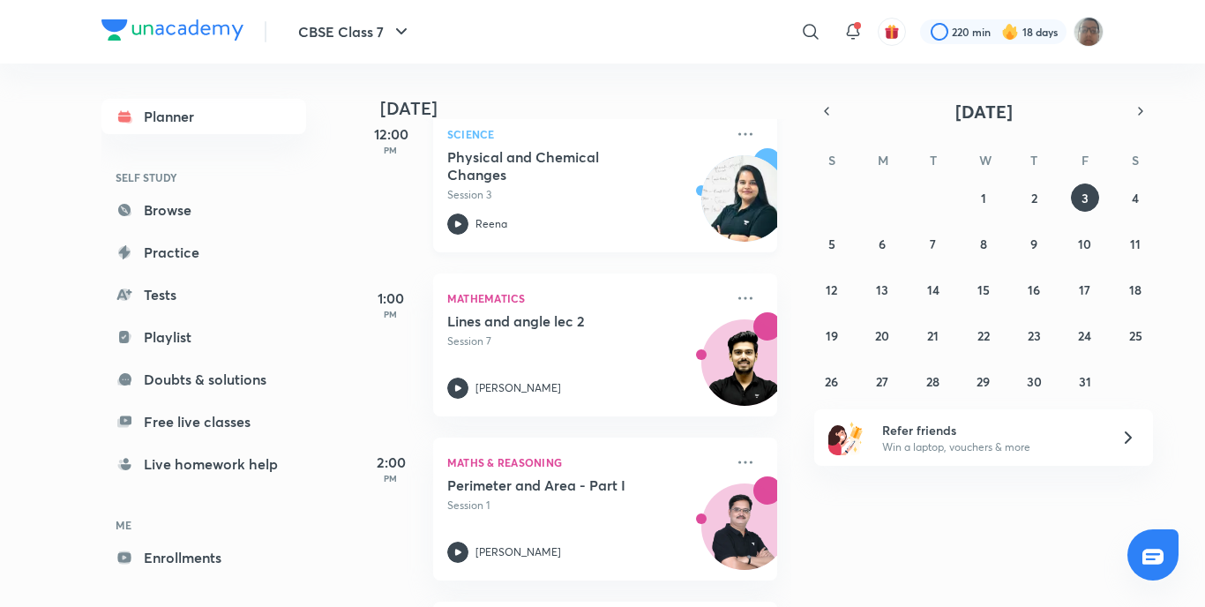
scroll to position [529, 0]
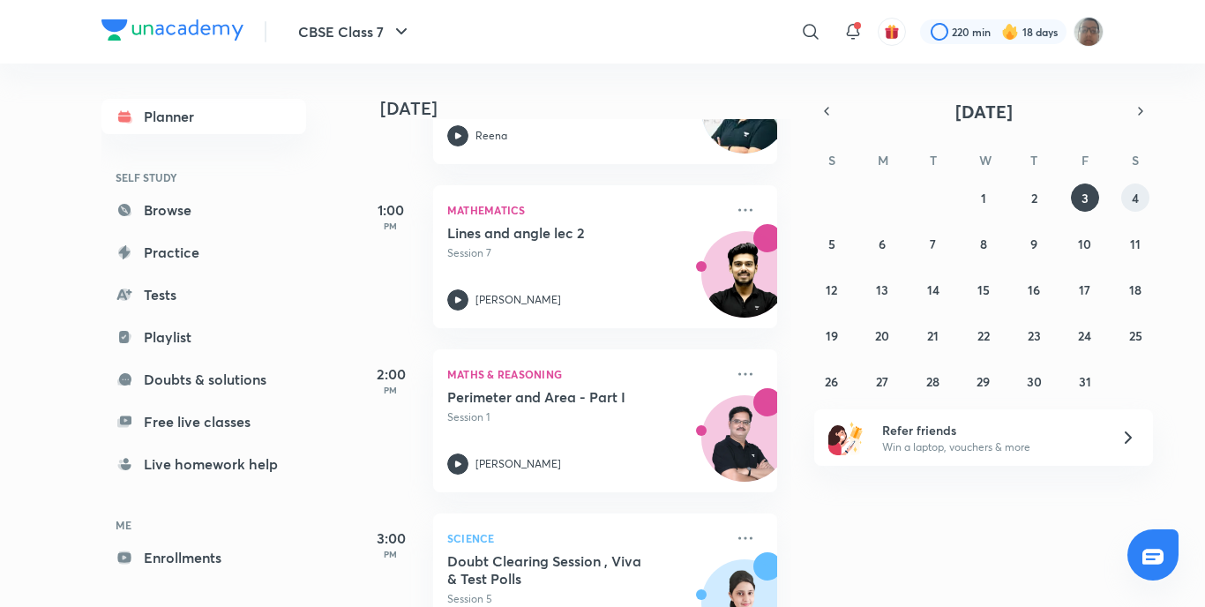
drag, startPoint x: 1137, startPoint y: 209, endPoint x: 1112, endPoint y: 206, distance: 24.9
click at [1134, 208] on button "4" at bounding box center [1135, 197] width 28 height 28
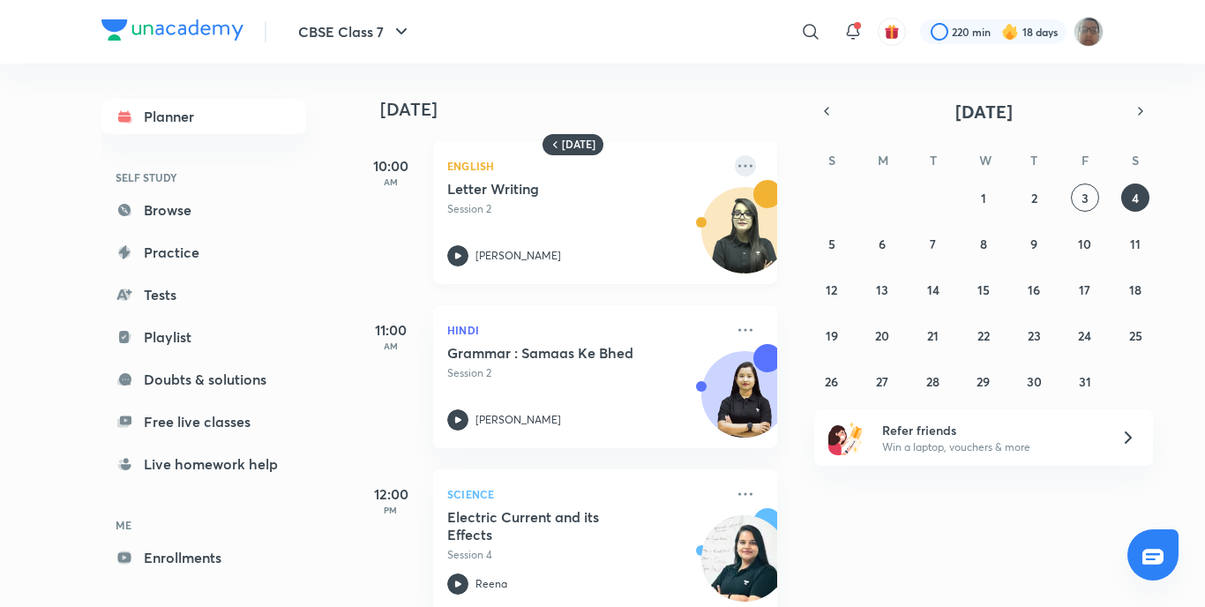
click at [736, 171] on icon at bounding box center [745, 165] width 21 height 21
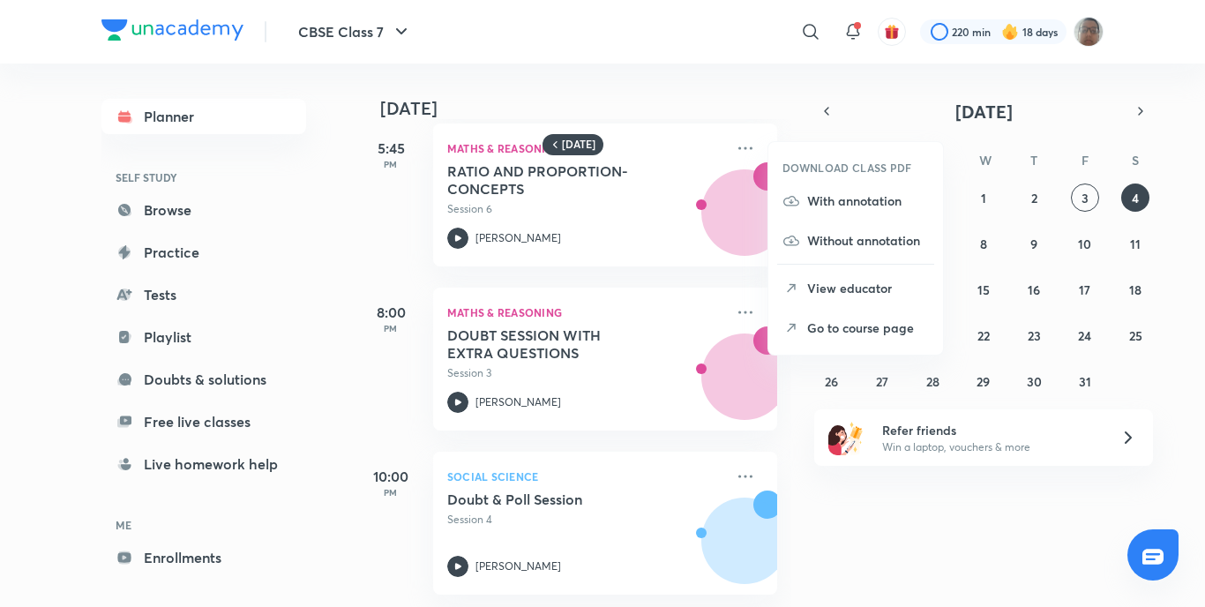
scroll to position [1181, 0]
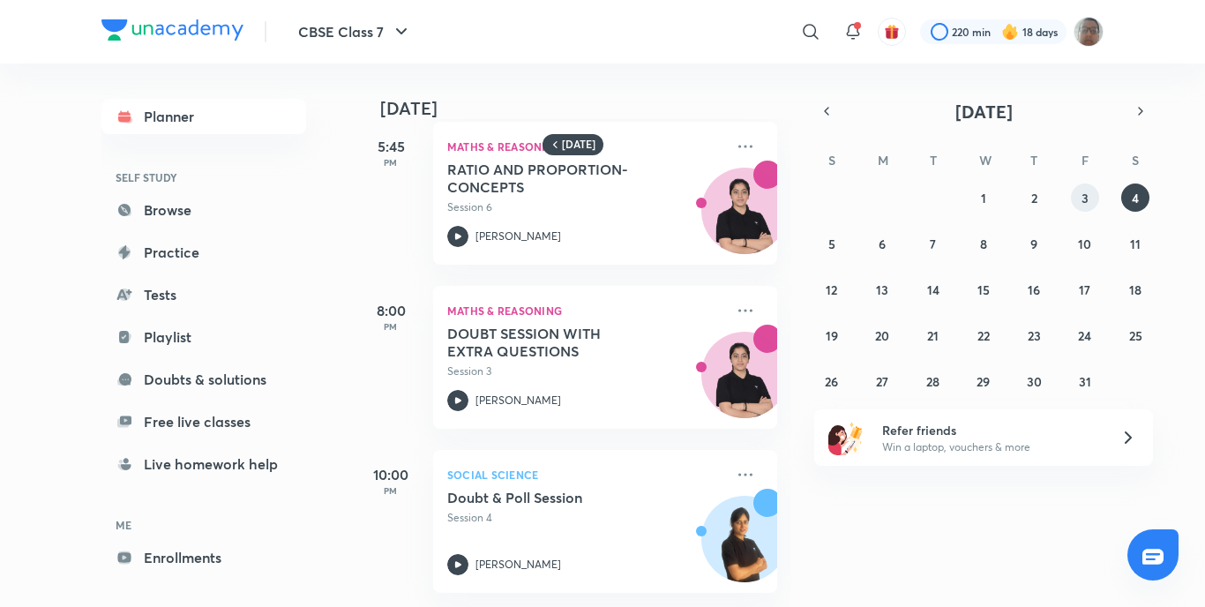
click at [1081, 198] on abbr "3" at bounding box center [1084, 198] width 7 height 17
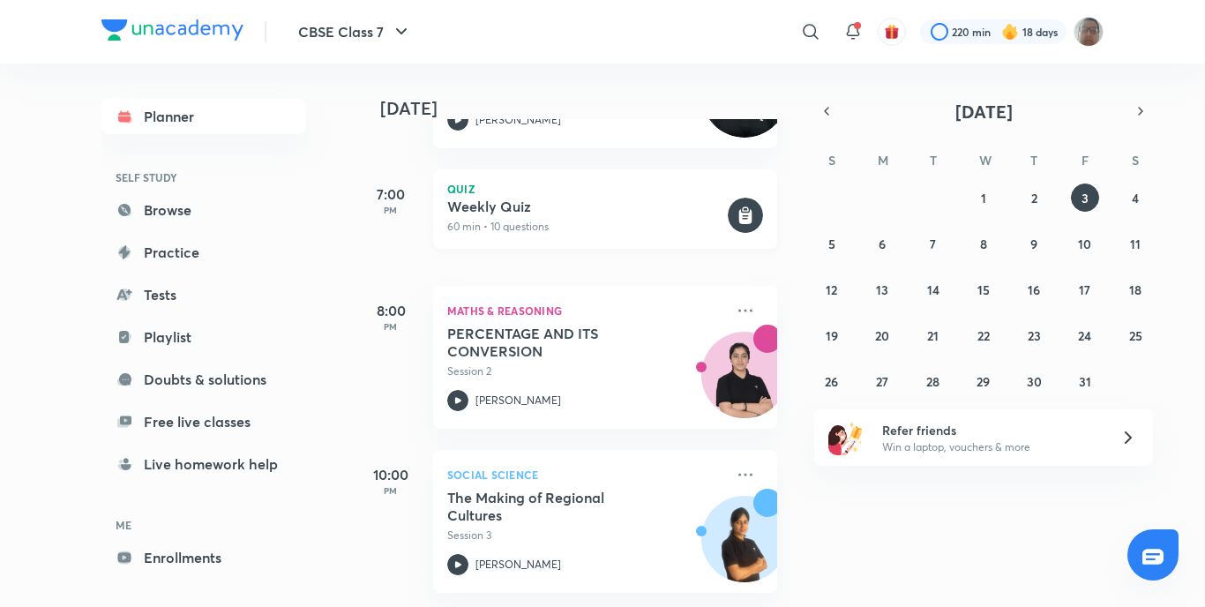
scroll to position [1379, 0]
click at [458, 391] on icon at bounding box center [457, 400] width 21 height 21
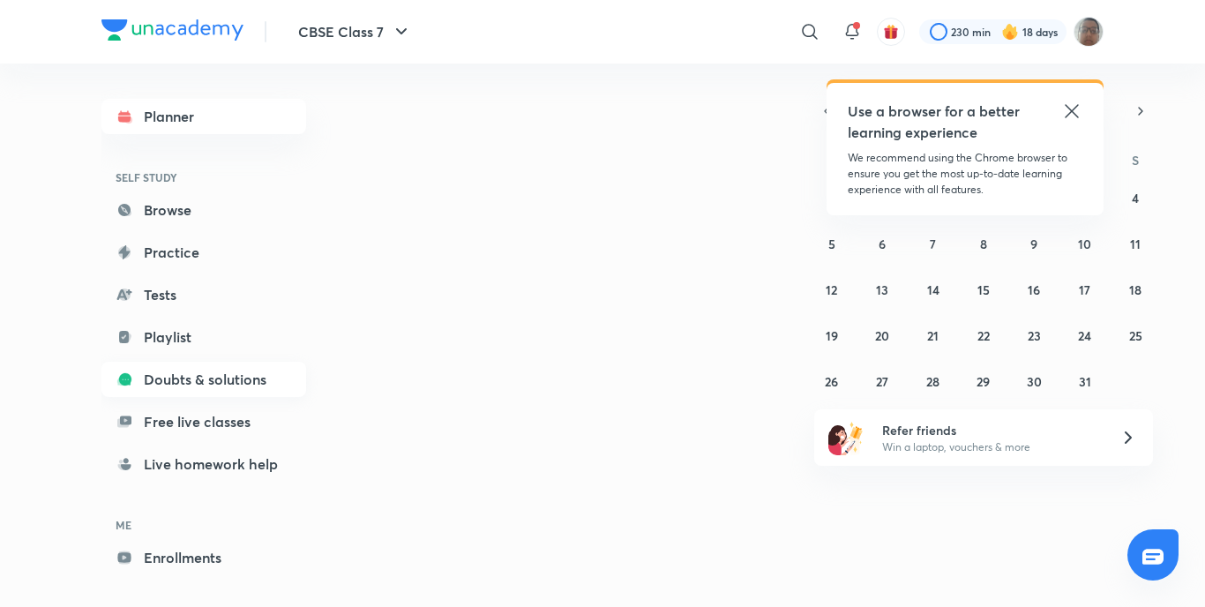
click at [181, 375] on link "Doubts & solutions" at bounding box center [203, 379] width 205 height 35
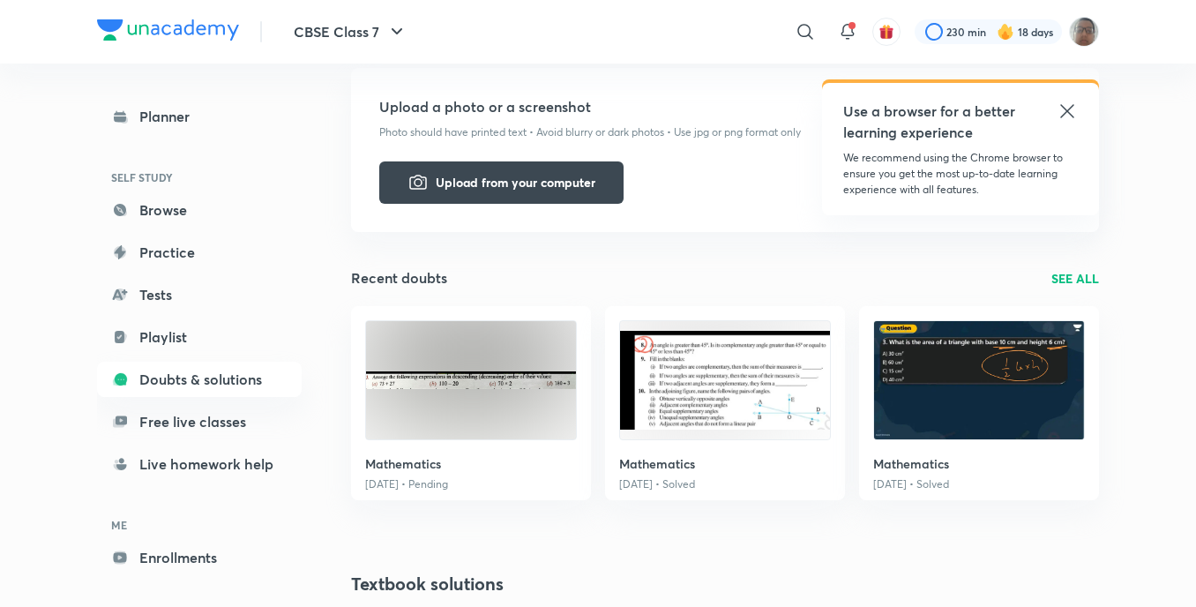
scroll to position [529, 0]
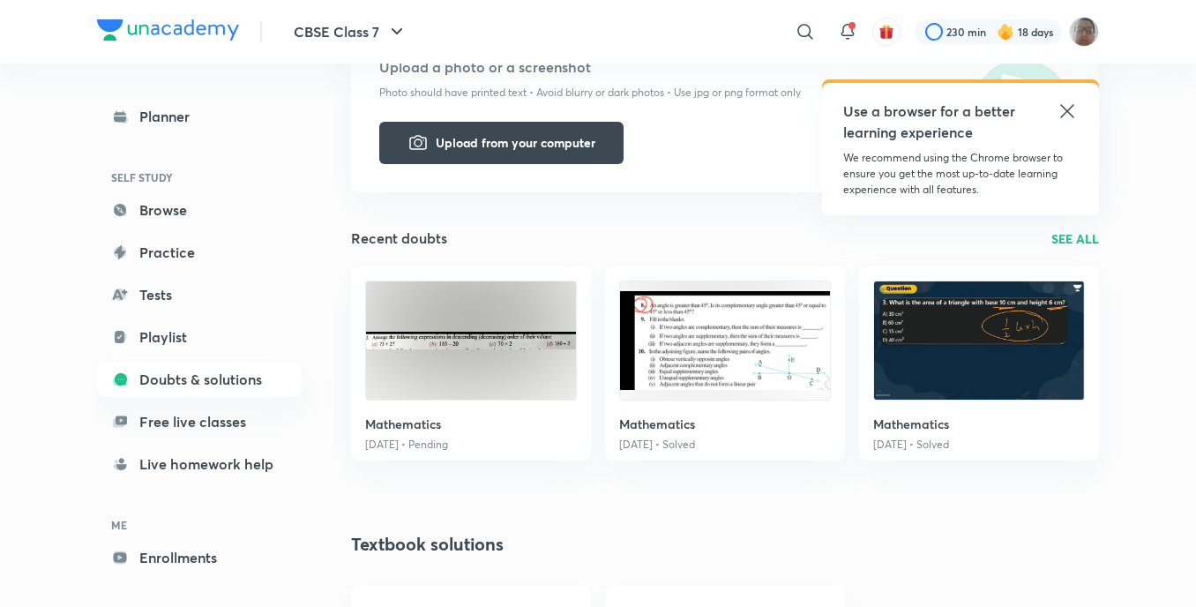
click at [448, 400] on div "Mathematics 3 Oct • Pending" at bounding box center [471, 363] width 240 height 194
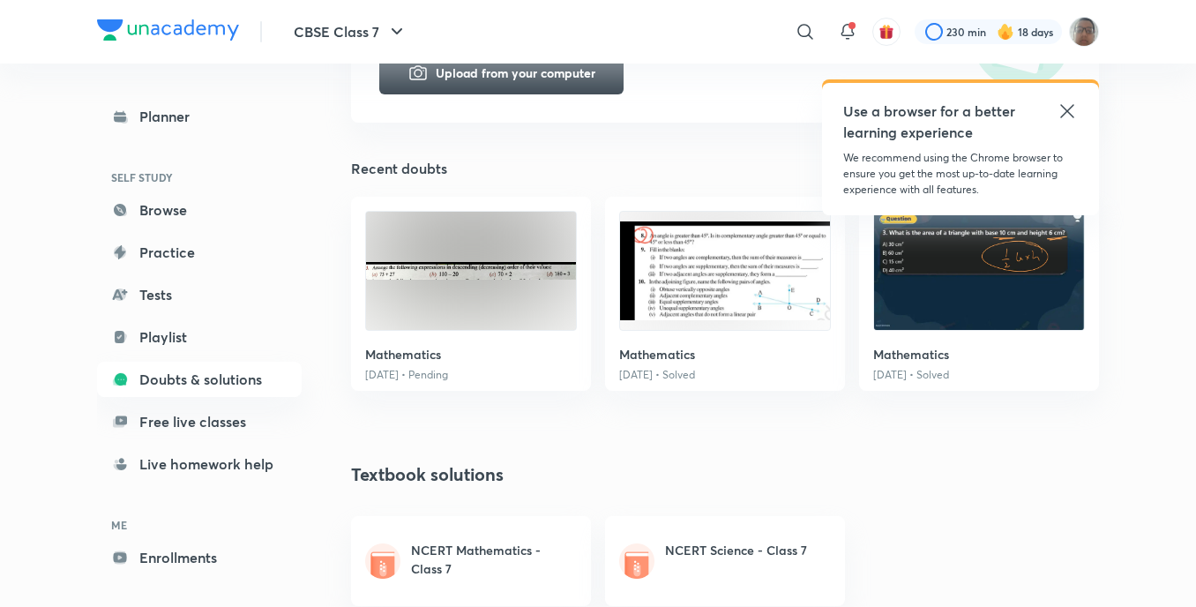
scroll to position [617, 0]
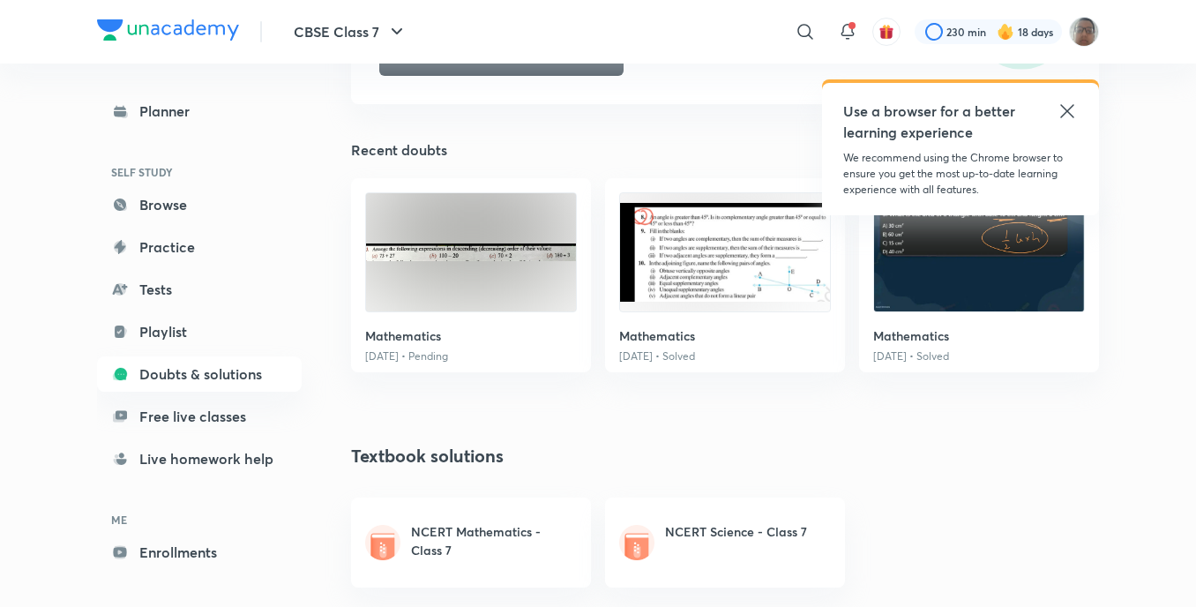
click at [697, 354] on div "[DATE] • Solved" at bounding box center [725, 356] width 212 height 16
click at [746, 335] on h6 "Mathematics" at bounding box center [725, 335] width 212 height 19
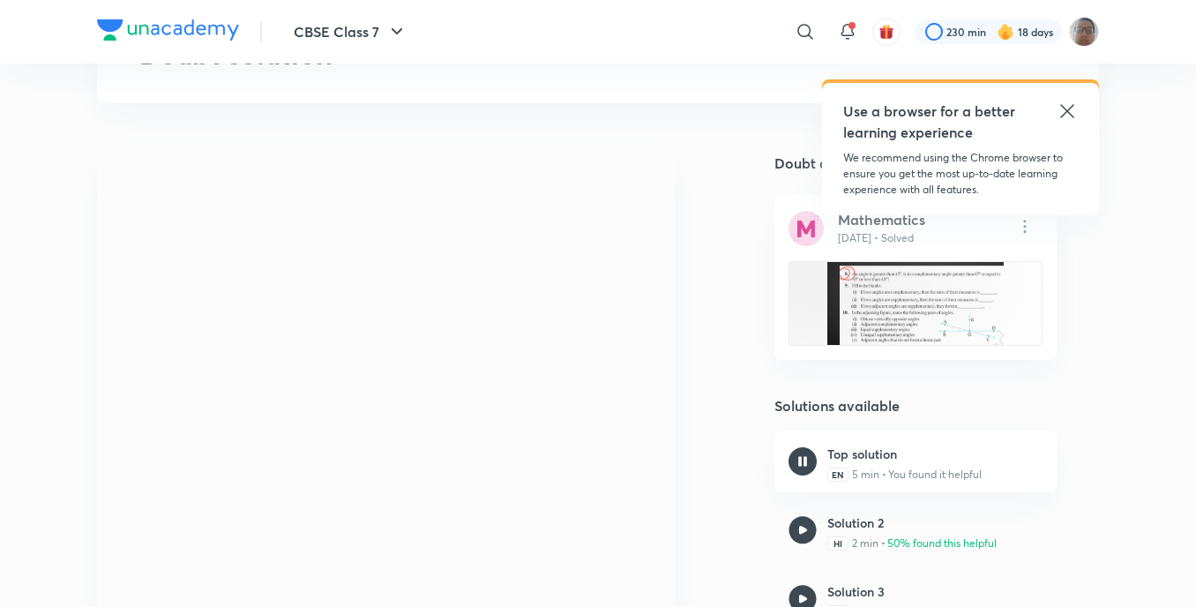
scroll to position [176, 0]
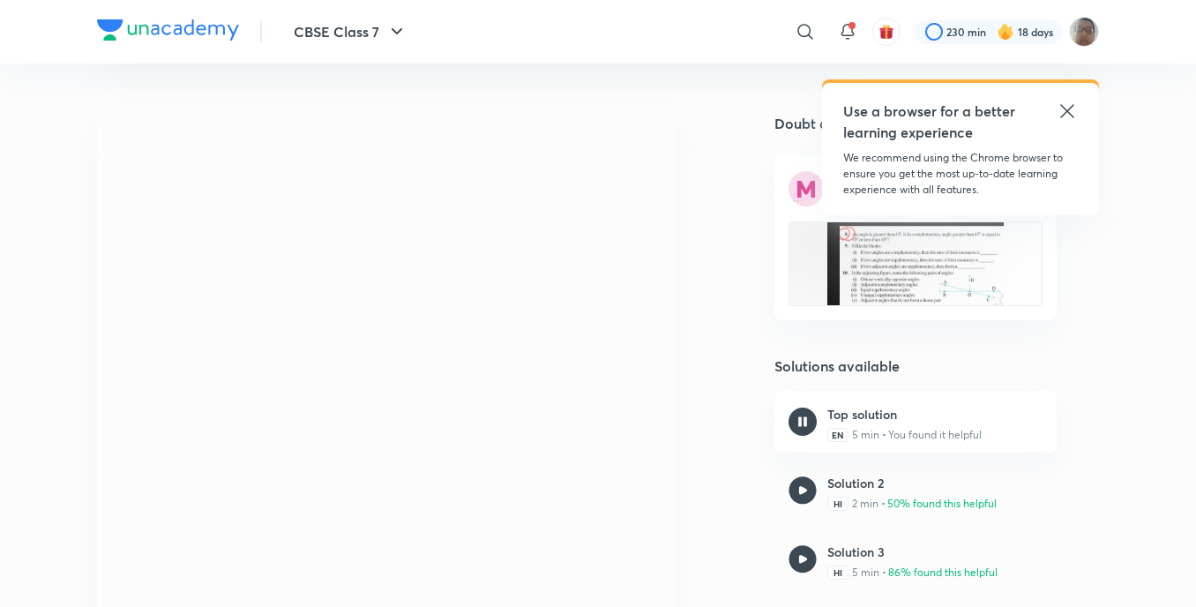
click at [806, 492] on img at bounding box center [803, 490] width 28 height 28
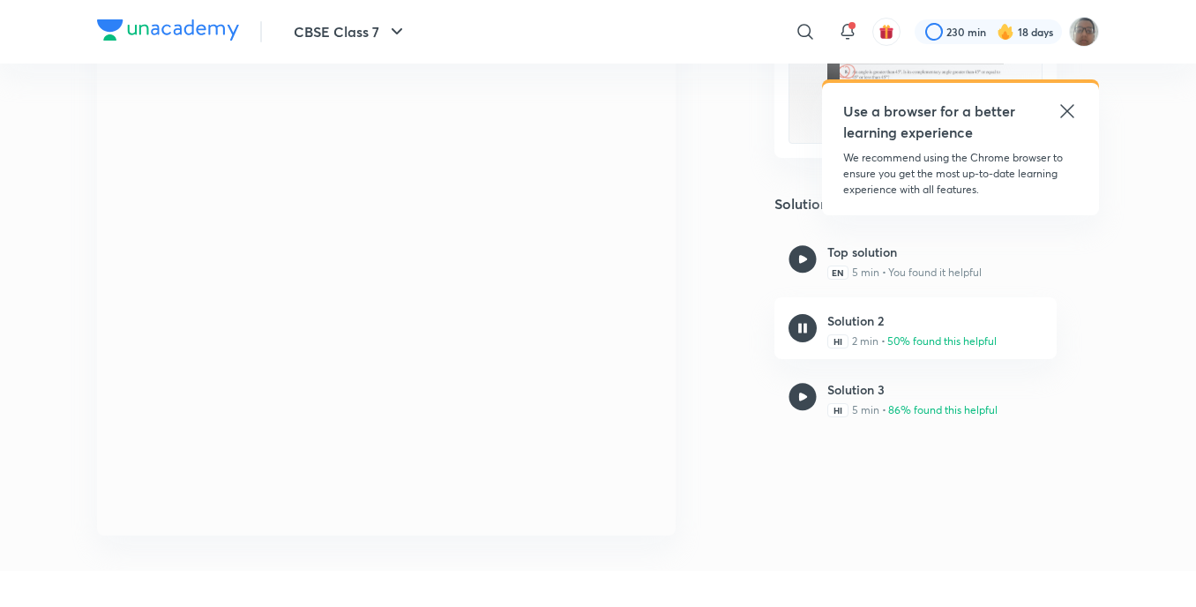
scroll to position [353, 0]
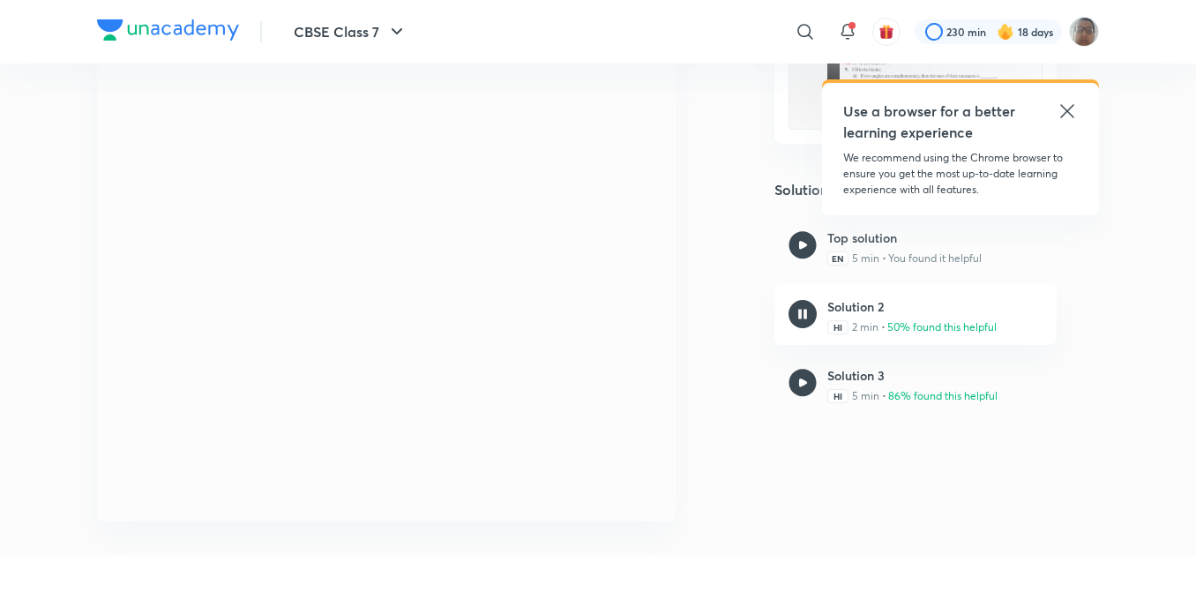
click at [893, 318] on div "Solution 2 HI 2 min • 50% found this helpful" at bounding box center [911, 314] width 169 height 34
click at [1077, 113] on icon at bounding box center [1067, 111] width 21 height 21
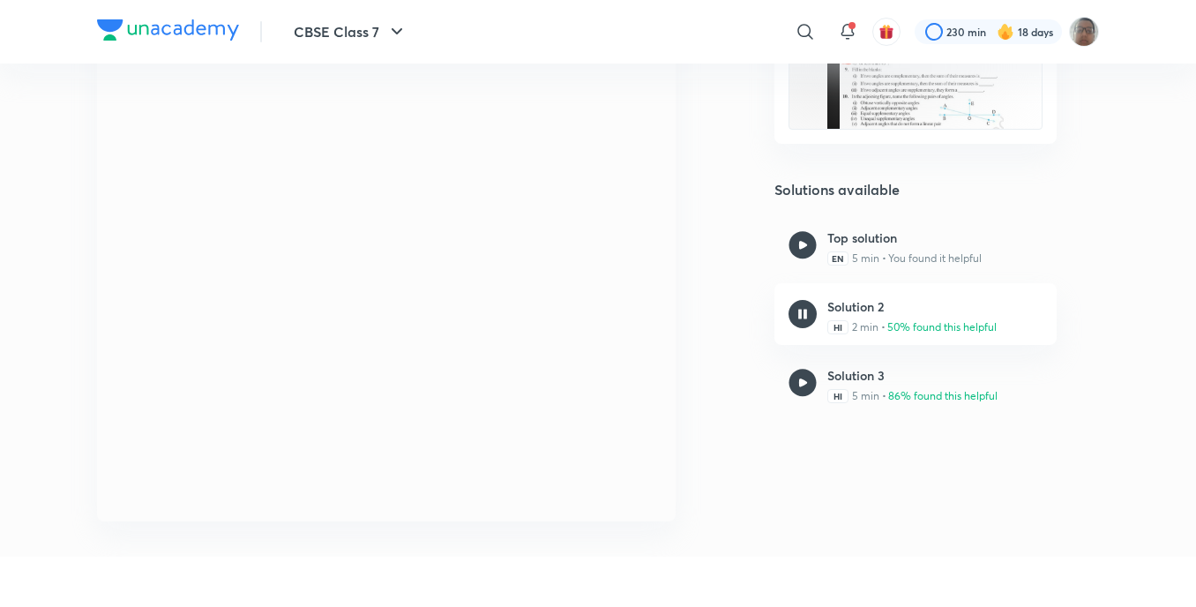
drag, startPoint x: 977, startPoint y: 590, endPoint x: 983, endPoint y: 554, distance: 36.5
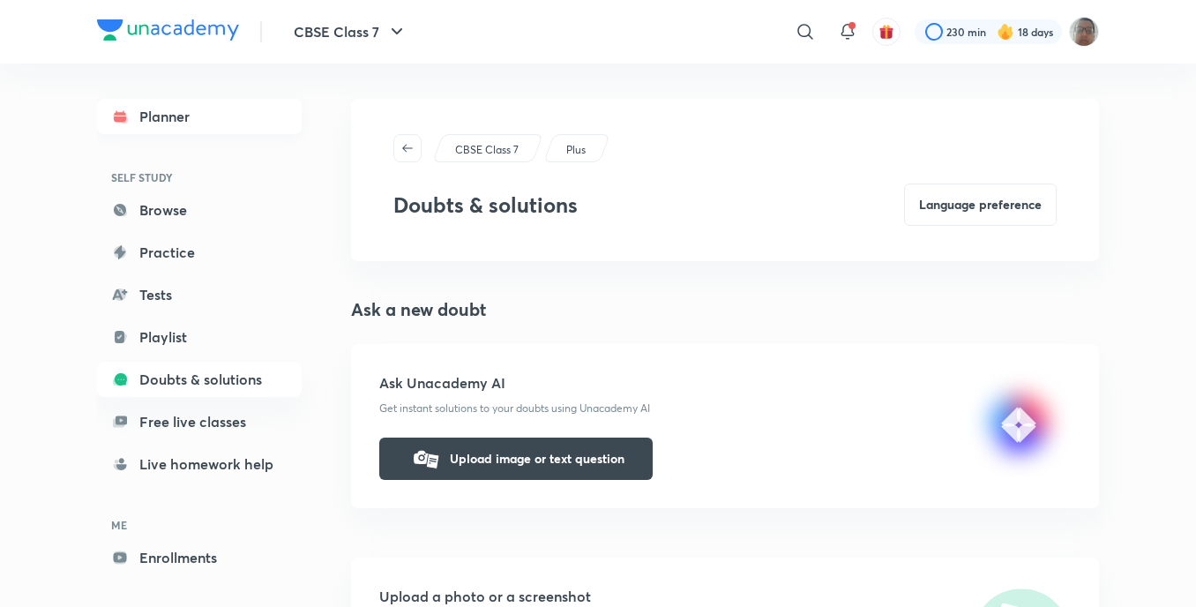
click at [199, 99] on link "Planner" at bounding box center [199, 116] width 205 height 35
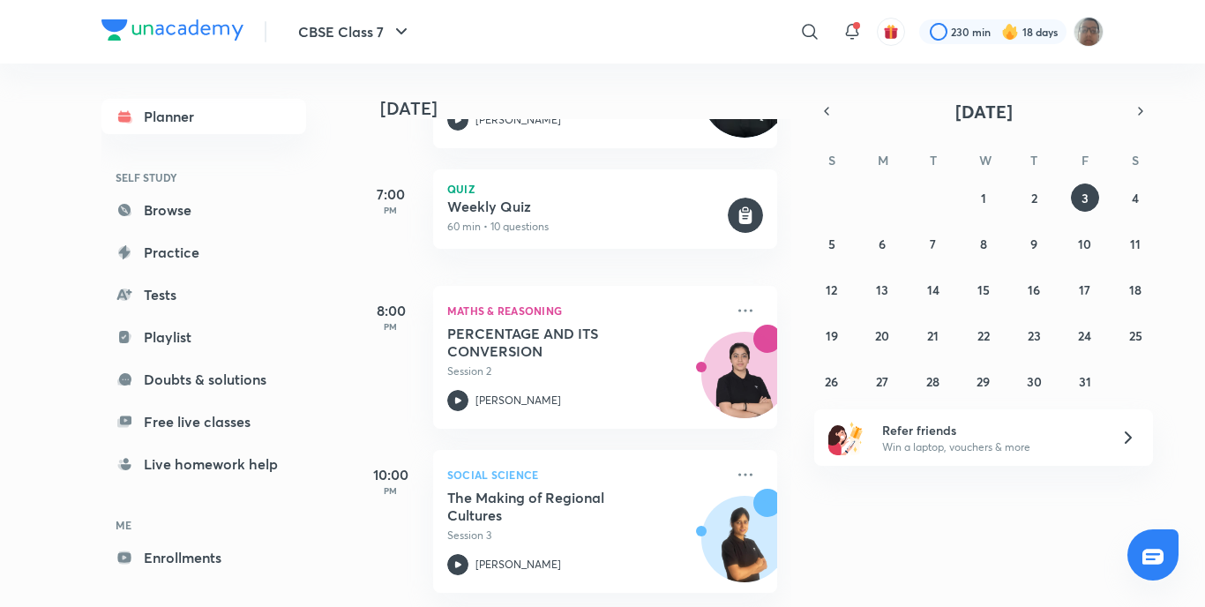
scroll to position [1379, 0]
click at [452, 390] on icon at bounding box center [457, 400] width 21 height 21
